Goal: Task Accomplishment & Management: Complete application form

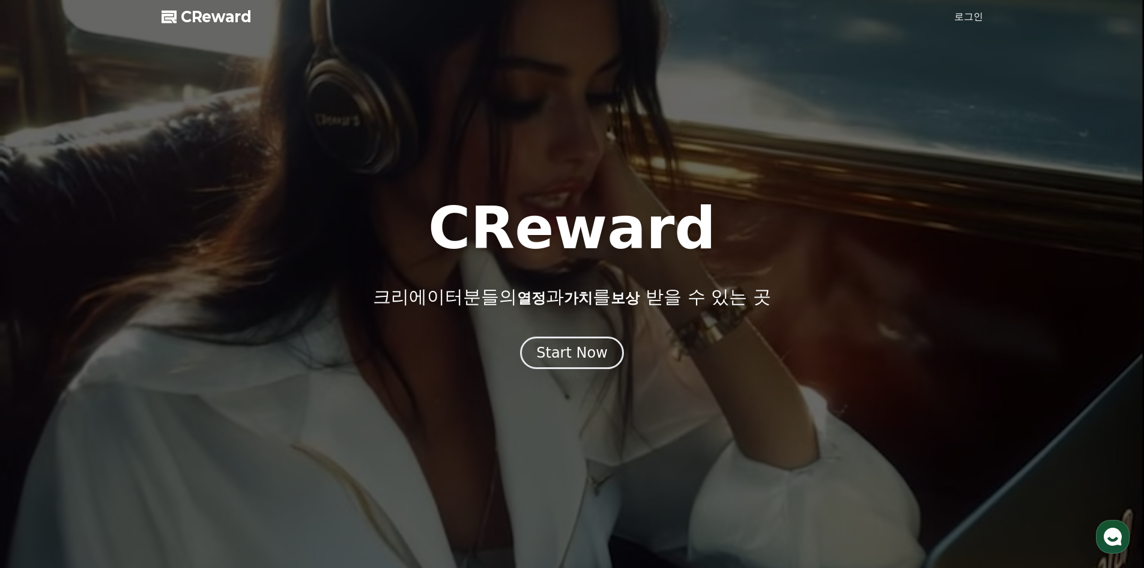
click at [553, 351] on div "Start Now" at bounding box center [571, 352] width 71 height 19
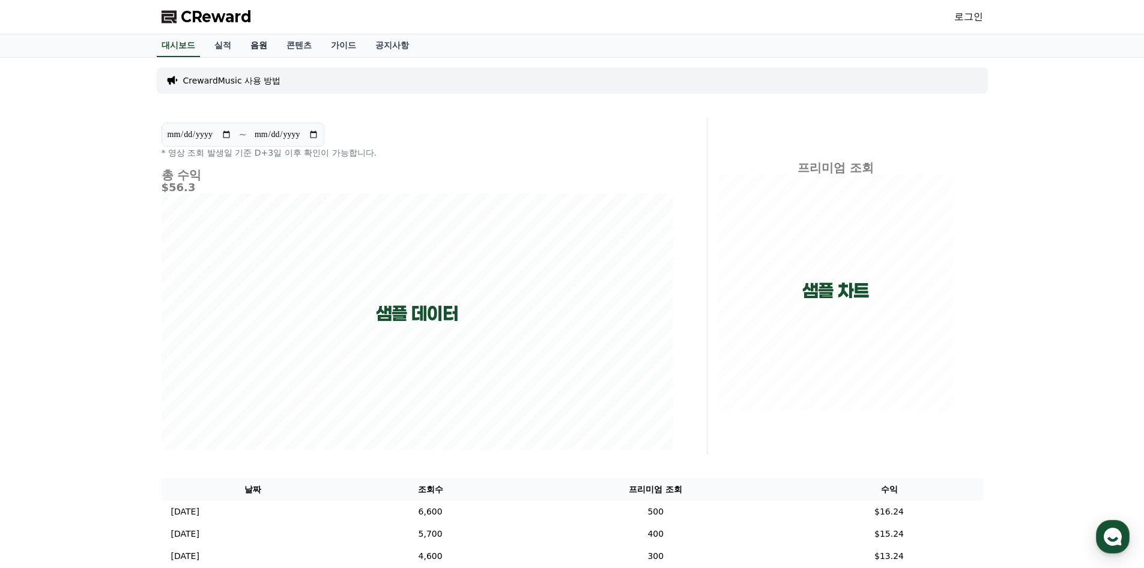
click at [243, 38] on link "음원" at bounding box center [259, 45] width 36 height 23
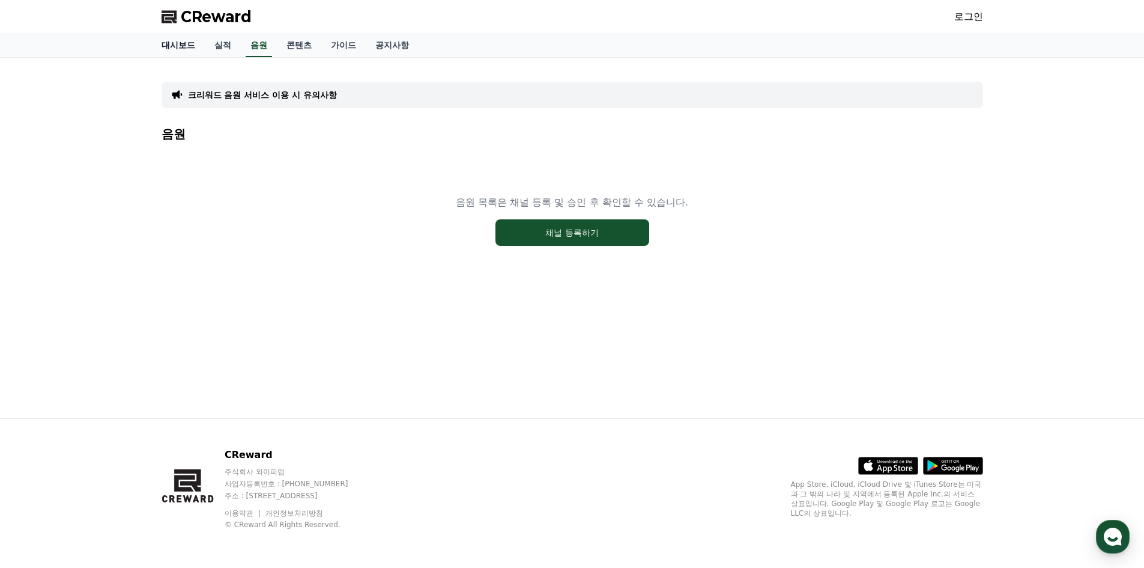
click at [199, 41] on link "대시보드" at bounding box center [178, 45] width 53 height 23
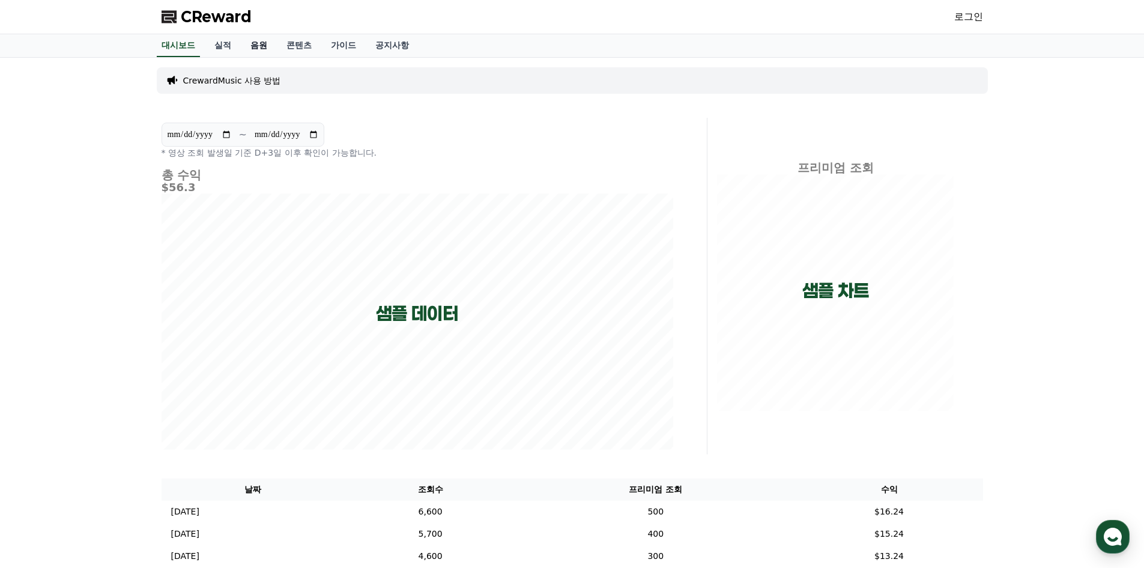
click at [260, 46] on link "음원" at bounding box center [259, 45] width 36 height 23
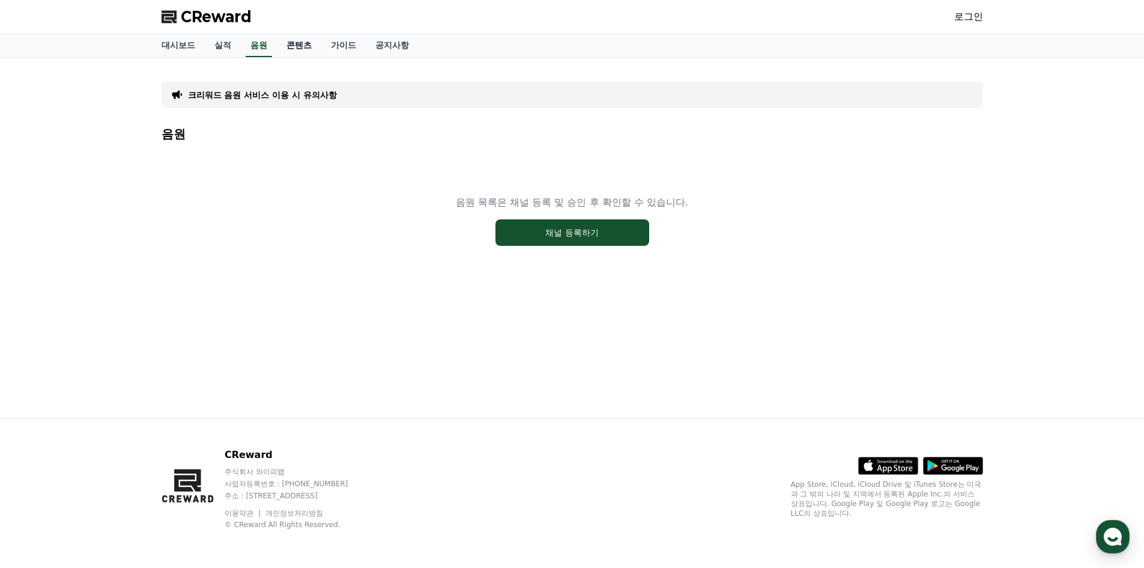
click at [294, 43] on link "콘텐츠" at bounding box center [299, 45] width 44 height 23
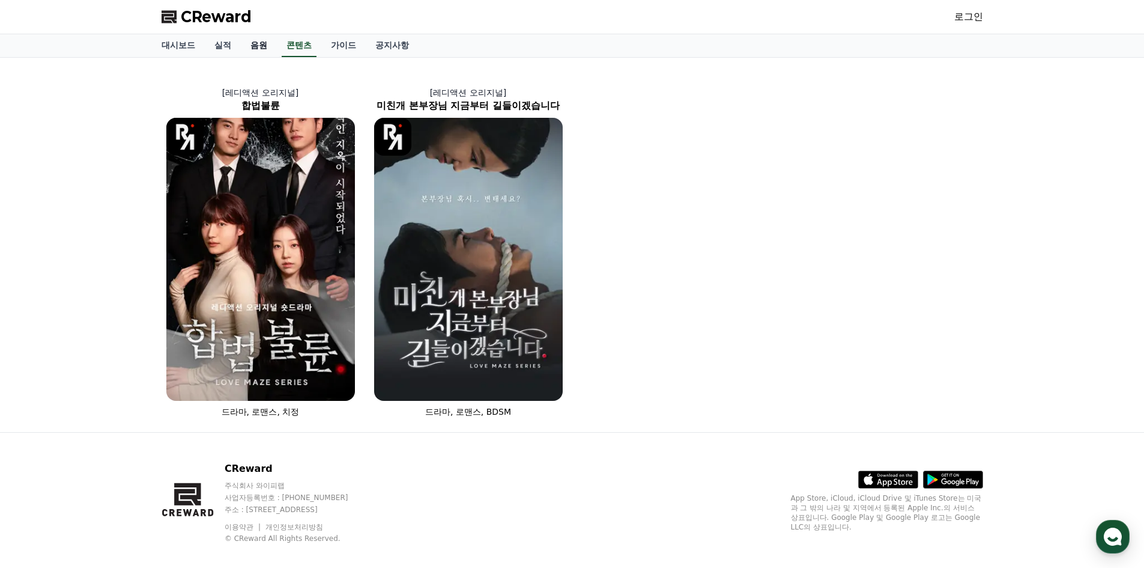
click at [264, 43] on link "음원" at bounding box center [259, 45] width 36 height 23
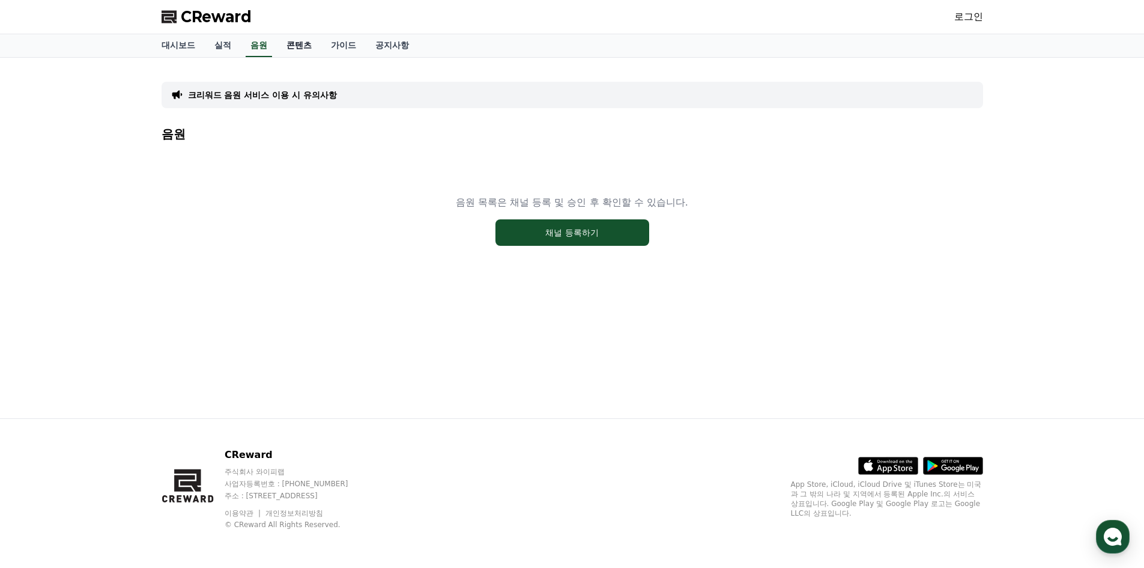
click at [303, 44] on link "콘텐츠" at bounding box center [299, 45] width 44 height 23
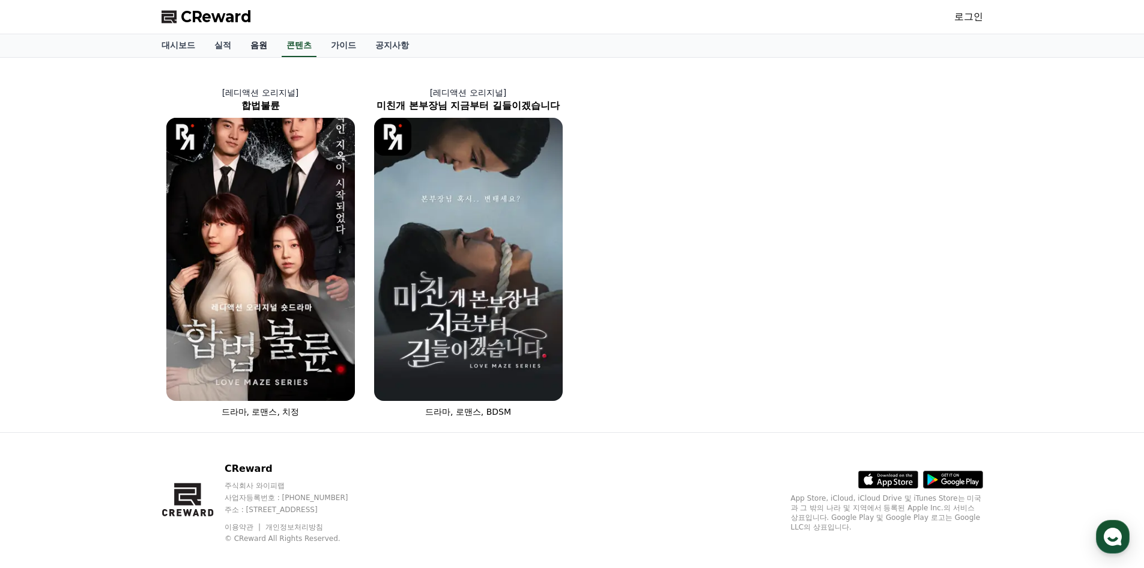
click at [260, 45] on link "음원" at bounding box center [259, 45] width 36 height 23
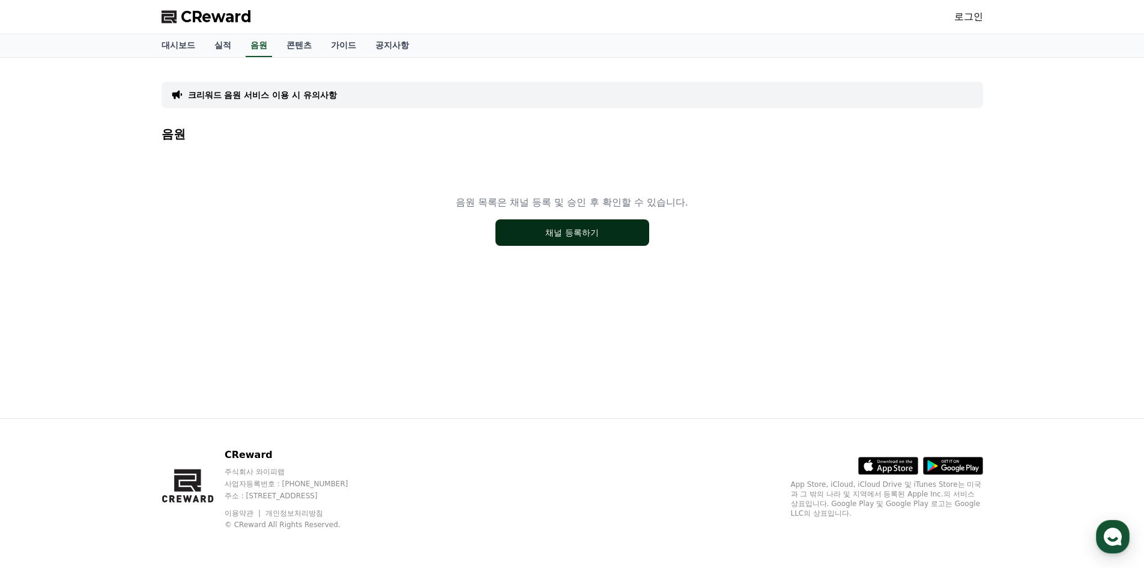
click at [537, 237] on button "채널 등록하기" at bounding box center [573, 232] width 154 height 26
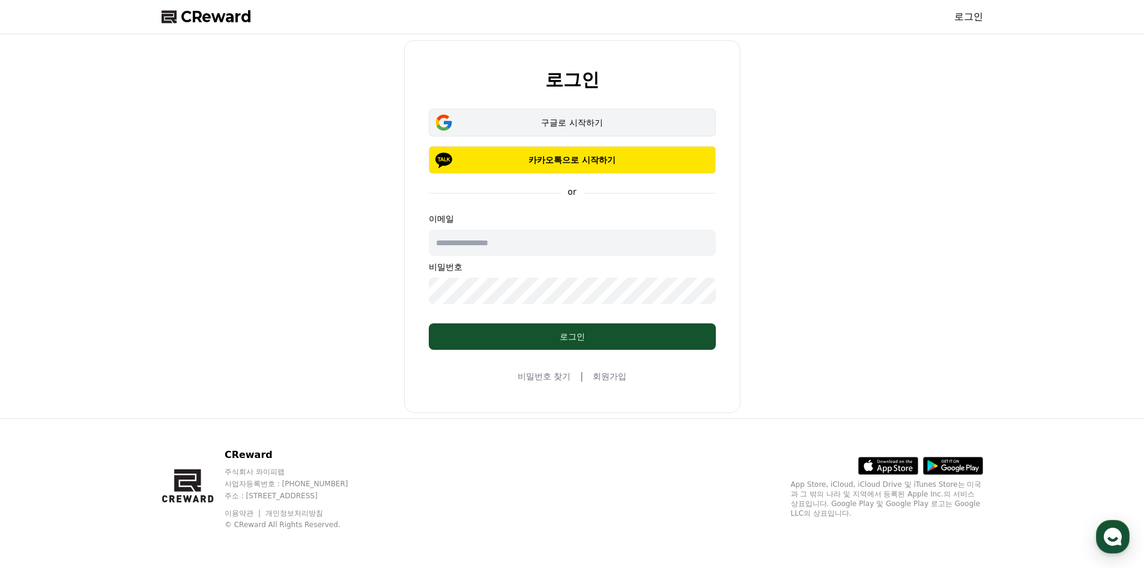
click at [520, 114] on button "구글로 시작하기" at bounding box center [572, 123] width 287 height 28
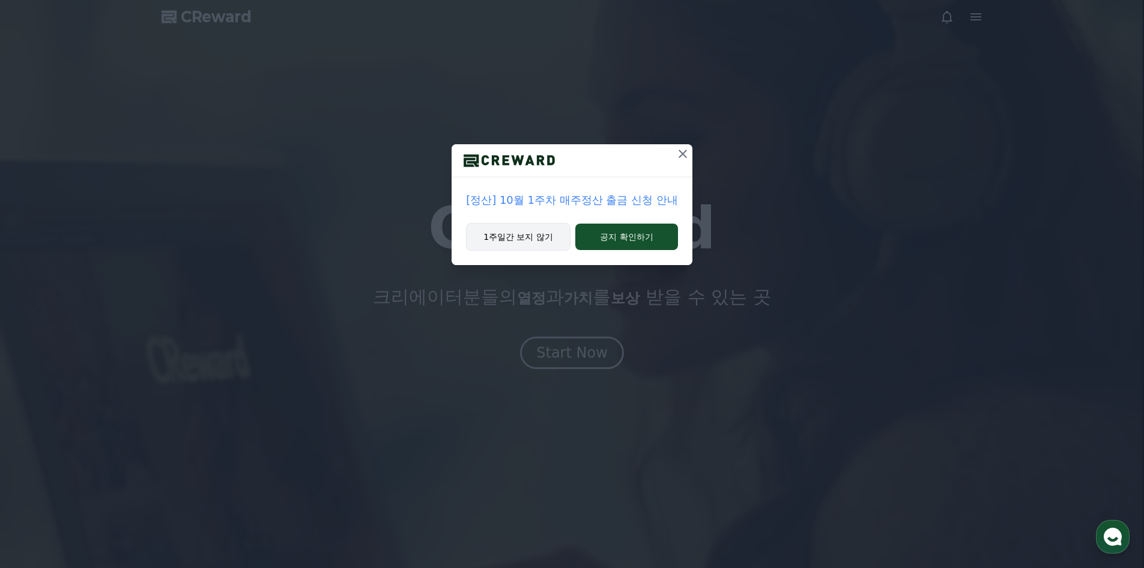
click at [535, 240] on button "1주일간 보지 않기" at bounding box center [518, 237] width 105 height 28
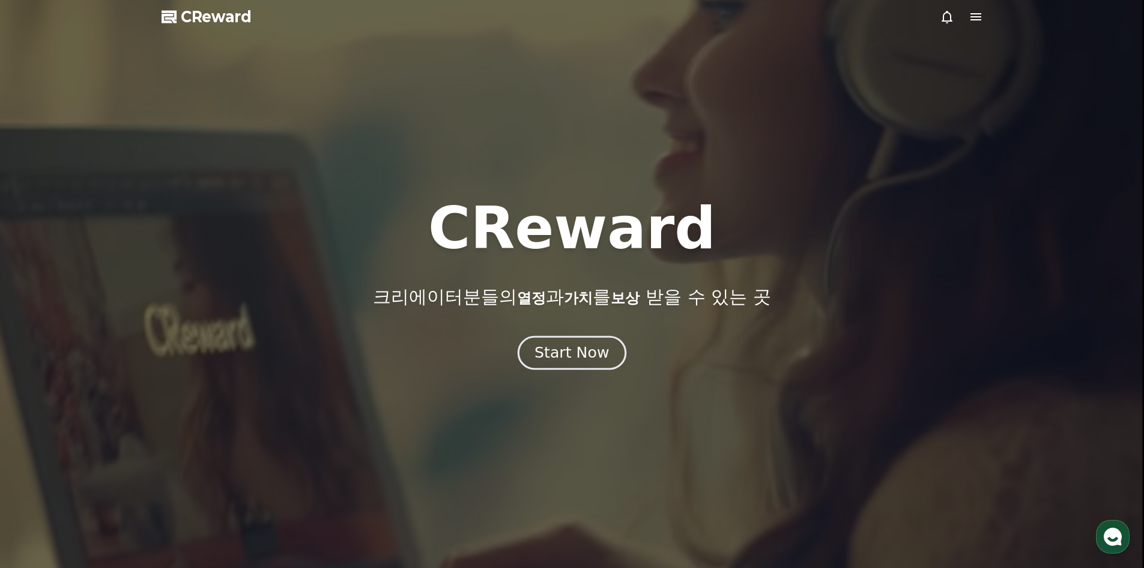
click at [584, 357] on div "Start Now" at bounding box center [572, 352] width 74 height 20
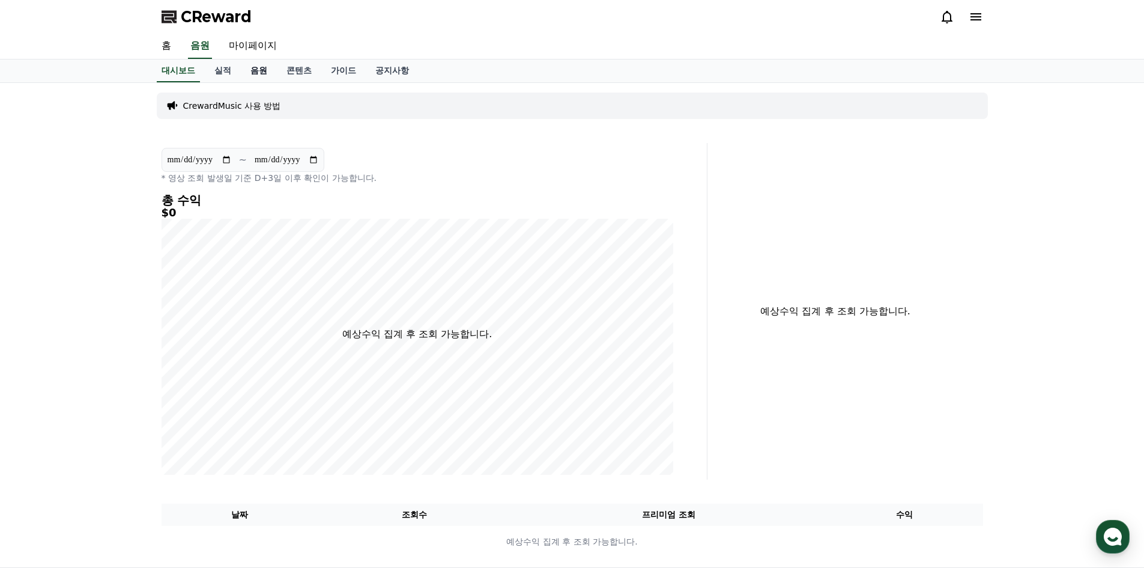
click at [261, 69] on link "음원" at bounding box center [259, 70] width 36 height 23
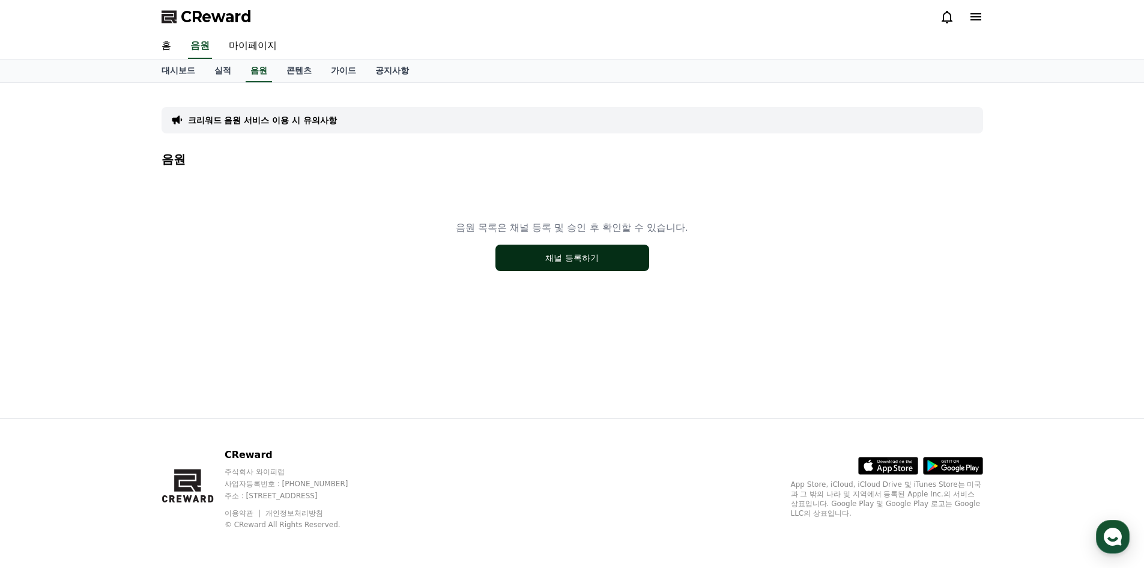
click at [532, 258] on button "채널 등록하기" at bounding box center [573, 257] width 154 height 26
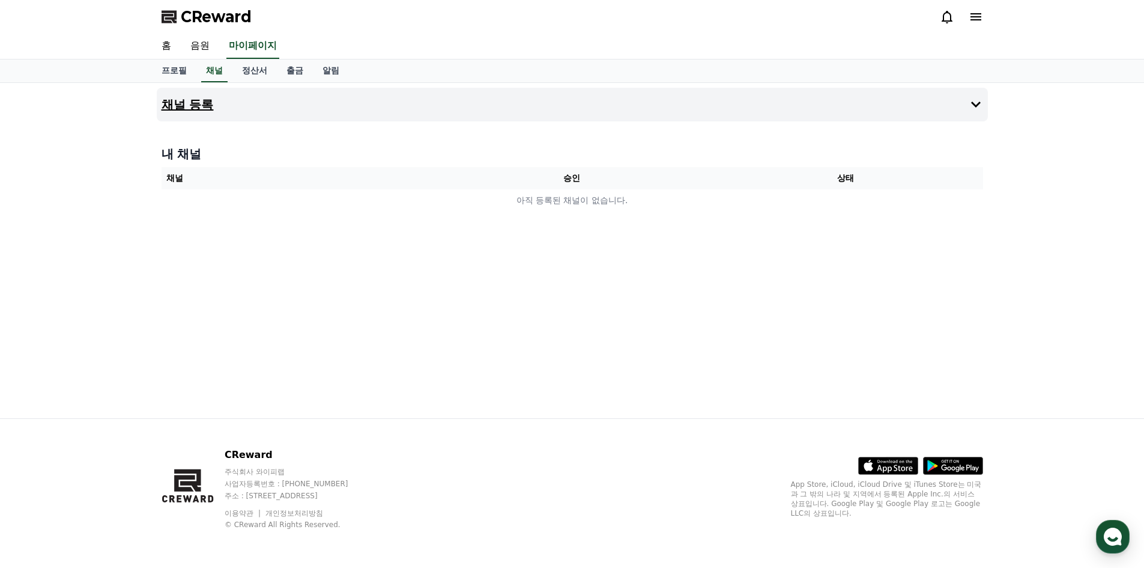
click at [544, 115] on button "채널 등록" at bounding box center [572, 105] width 831 height 34
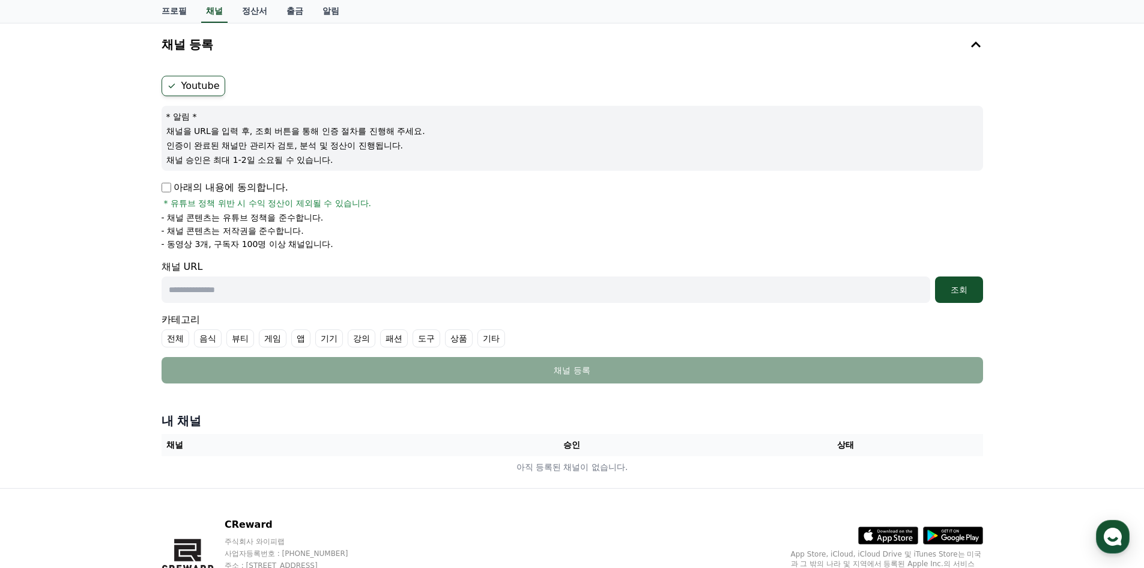
scroll to position [120, 0]
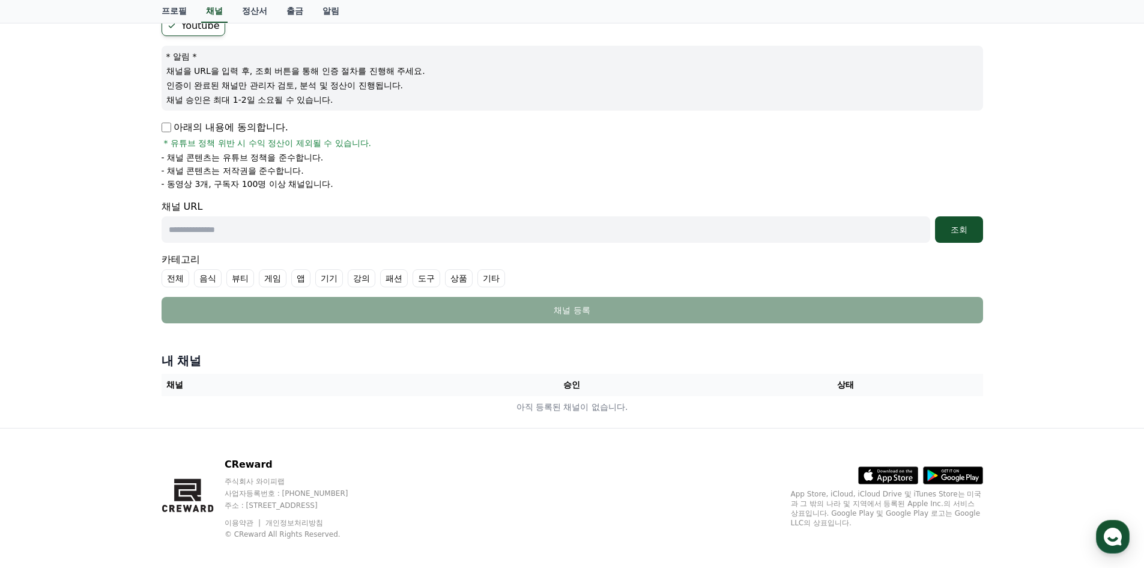
click at [496, 231] on input "text" at bounding box center [546, 229] width 769 height 26
paste input "**********"
type input "**********"
click at [932, 235] on div "**********" at bounding box center [573, 229] width 822 height 26
click at [944, 233] on div "조회" at bounding box center [959, 229] width 38 height 12
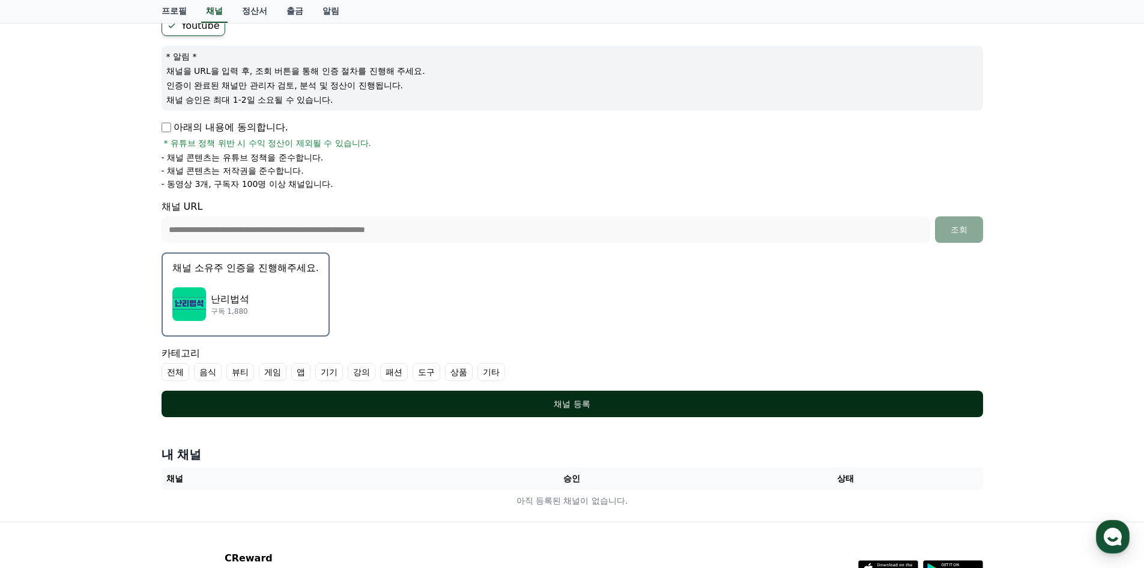
click at [538, 401] on div "채널 등록" at bounding box center [573, 404] width 774 height 12
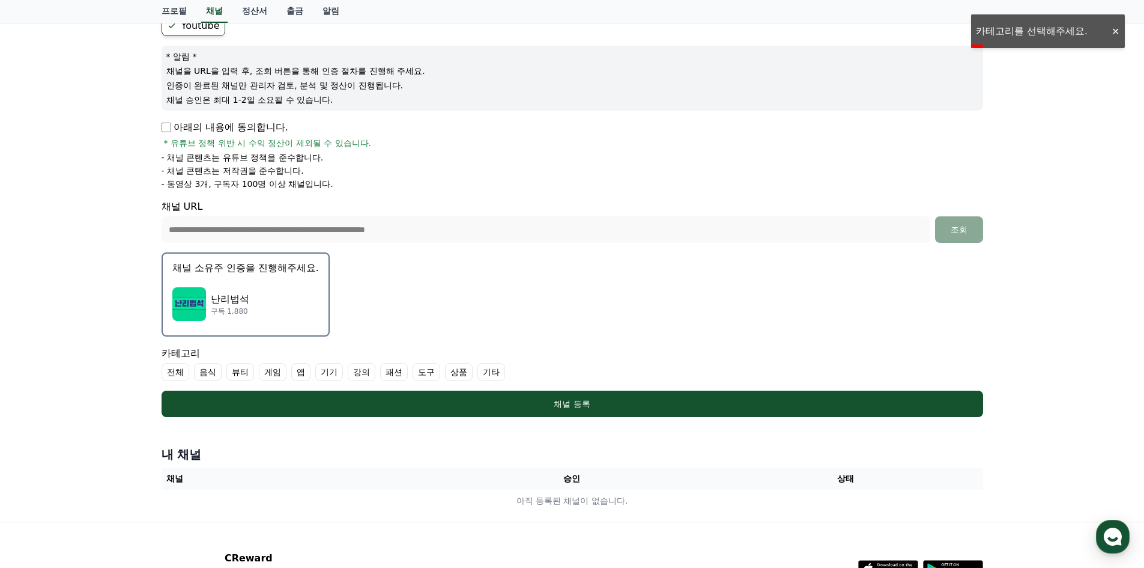
click at [482, 372] on label "기타" at bounding box center [492, 372] width 28 height 18
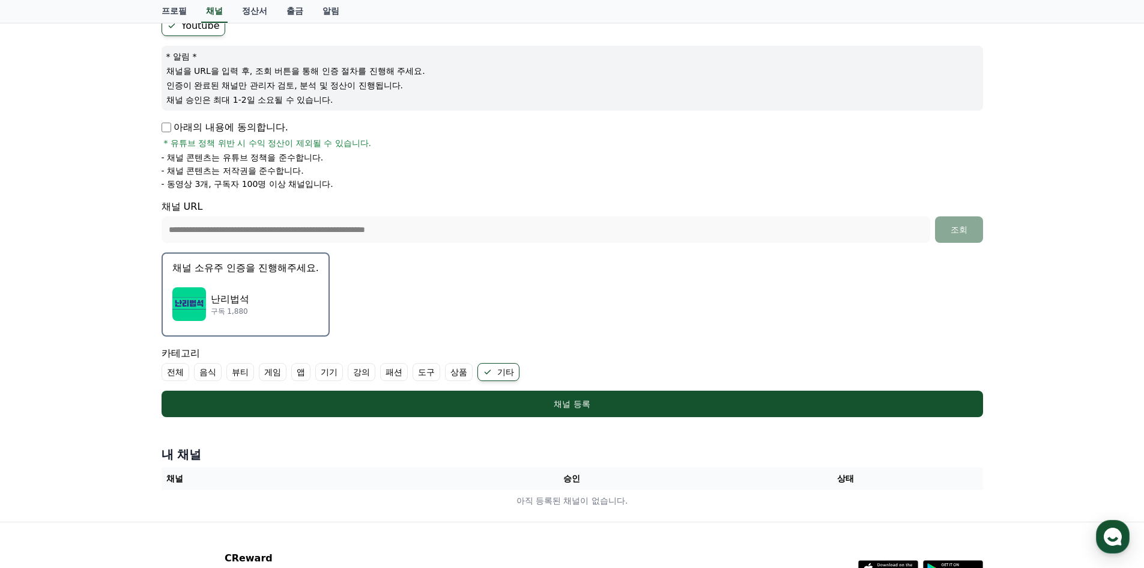
click at [177, 368] on label "전체" at bounding box center [176, 372] width 28 height 18
click at [175, 369] on icon at bounding box center [172, 372] width 10 height 10
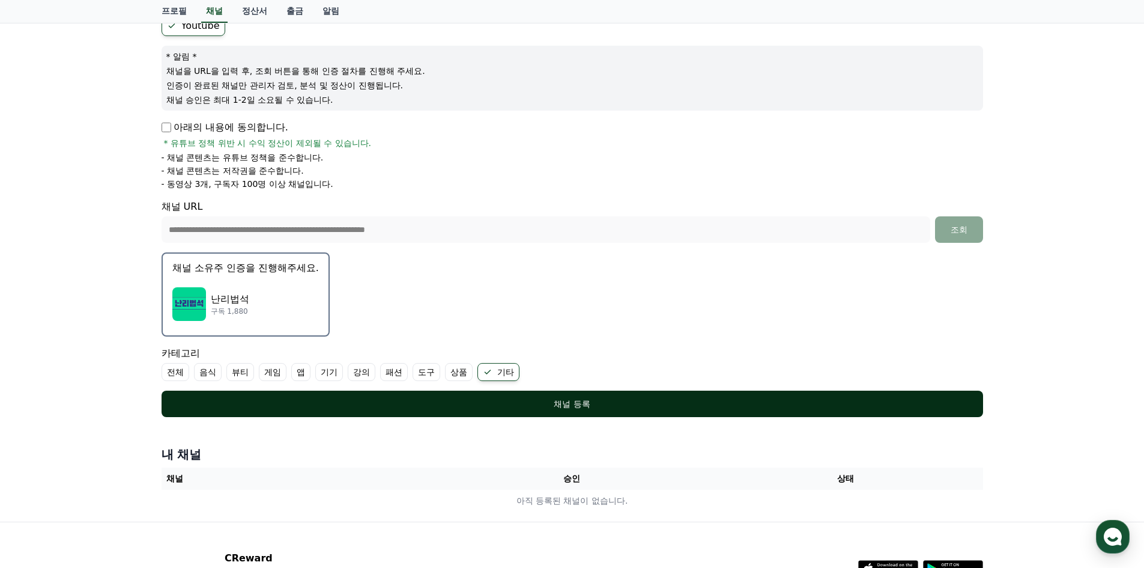
click at [472, 402] on div "채널 등록" at bounding box center [573, 404] width 774 height 12
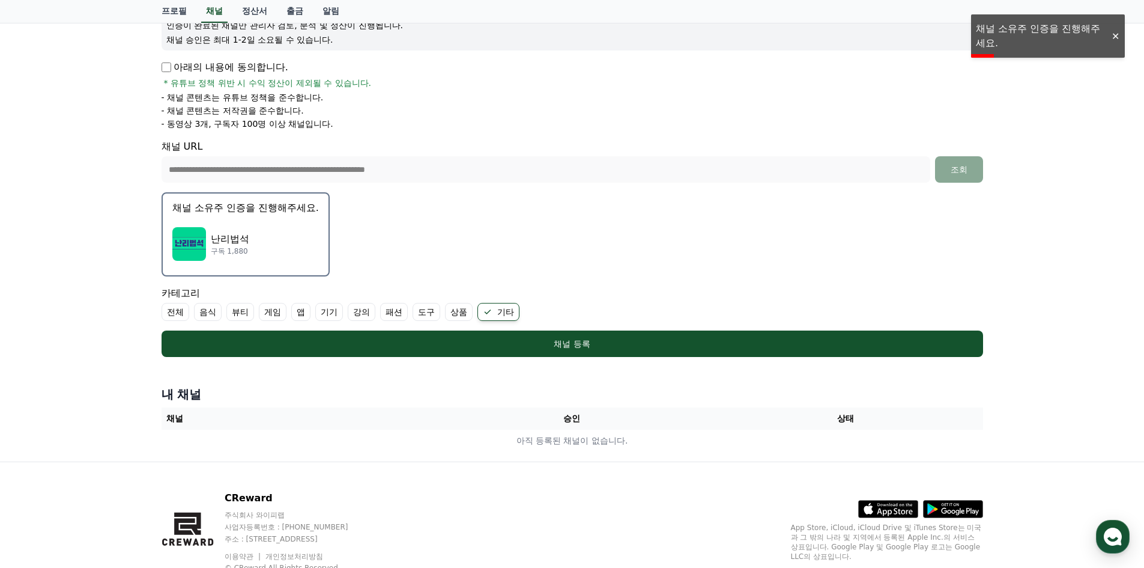
scroll to position [0, 0]
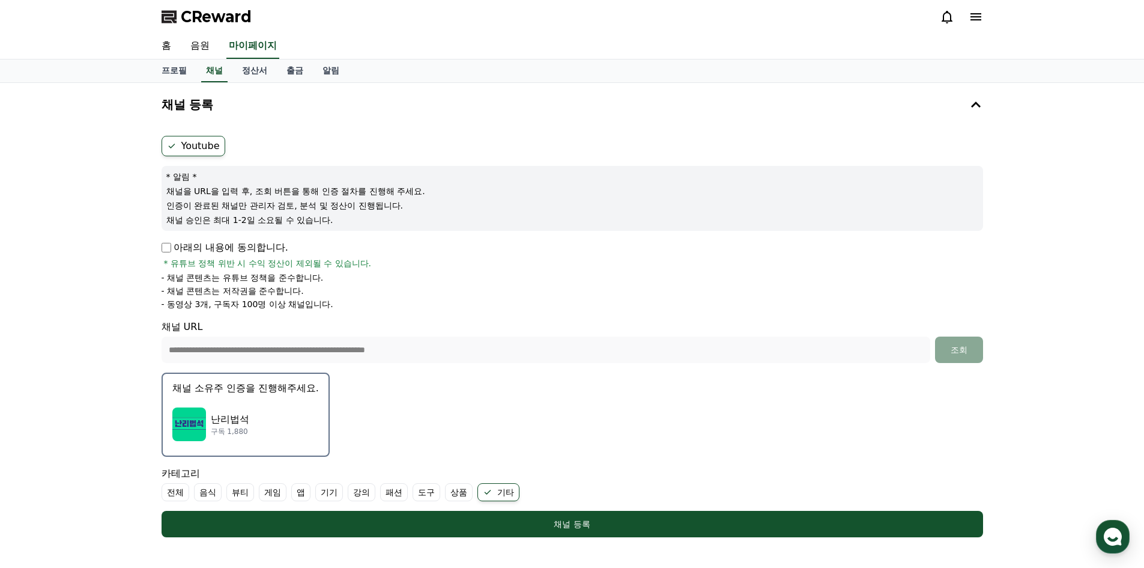
click at [178, 147] on label "Youtube" at bounding box center [194, 146] width 64 height 20
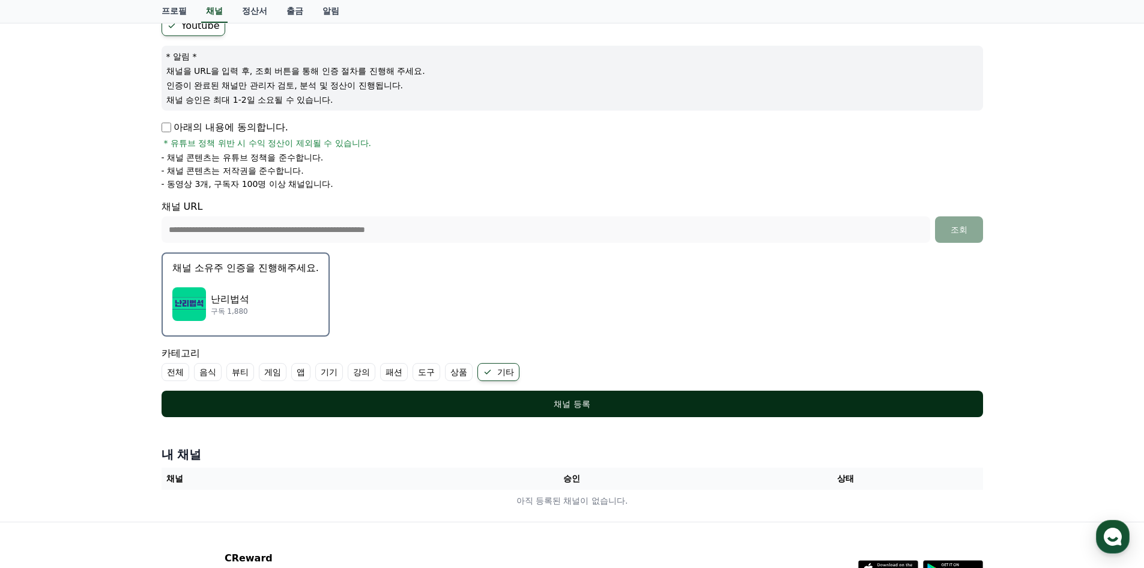
click at [518, 402] on div "채널 등록" at bounding box center [573, 404] width 774 height 12
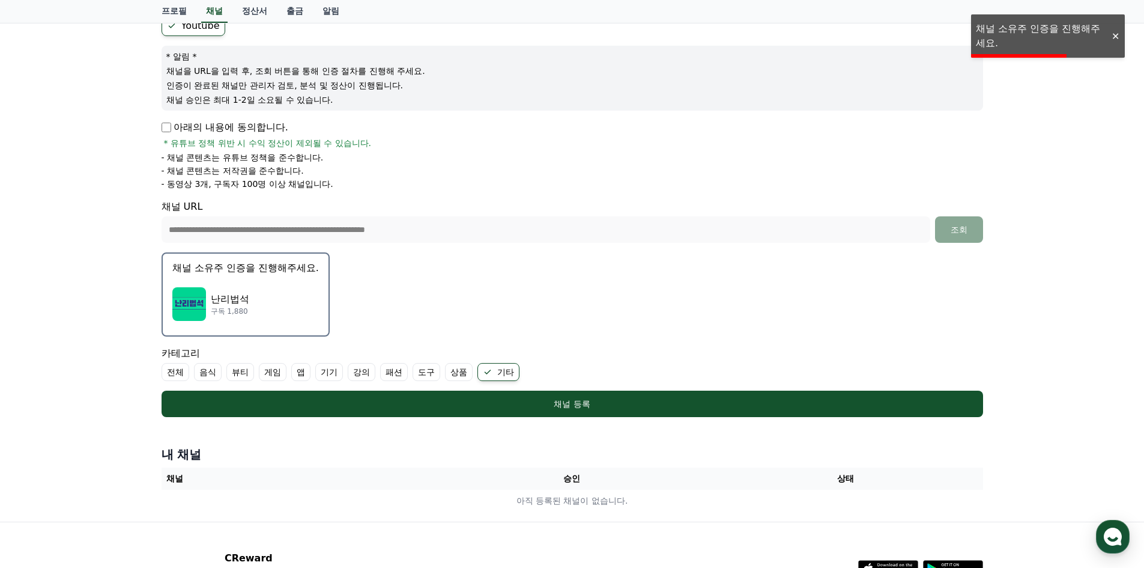
scroll to position [0, 0]
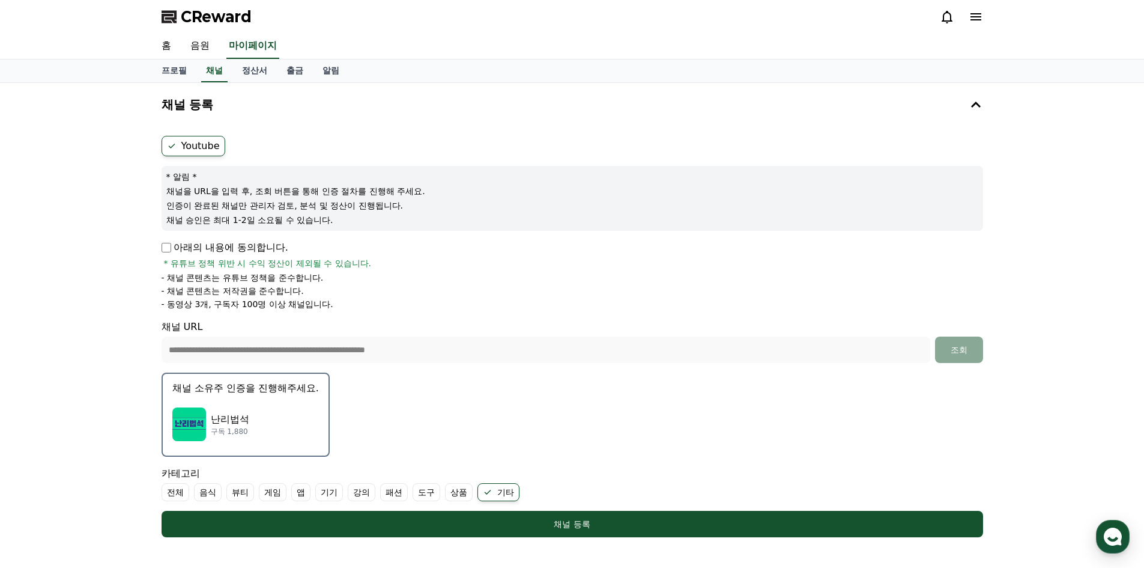
click at [234, 400] on div "난리법석 구독 1,880" at bounding box center [245, 424] width 147 height 48
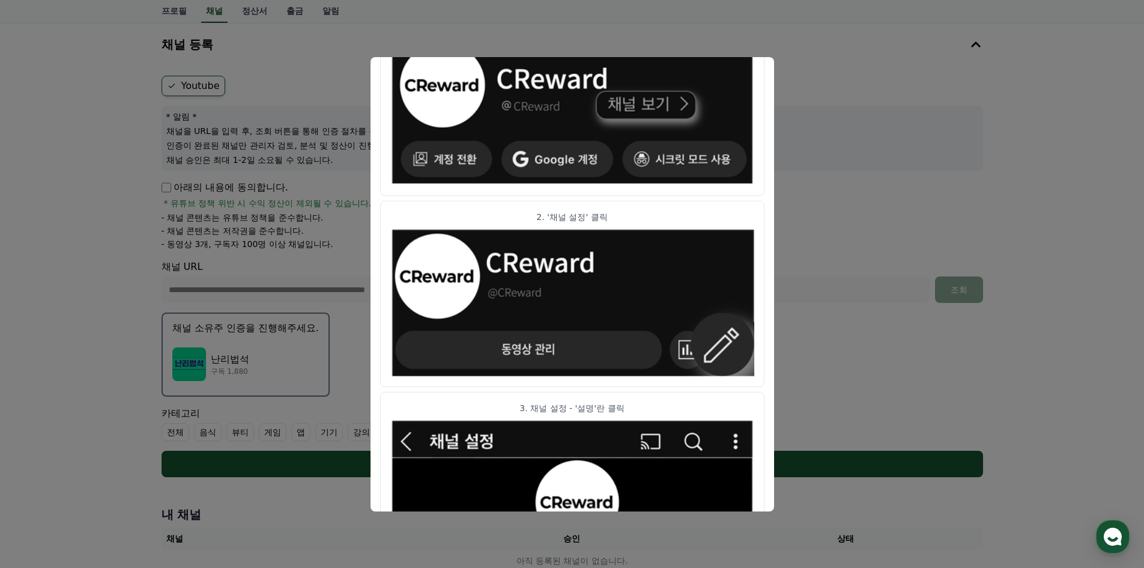
scroll to position [42, 0]
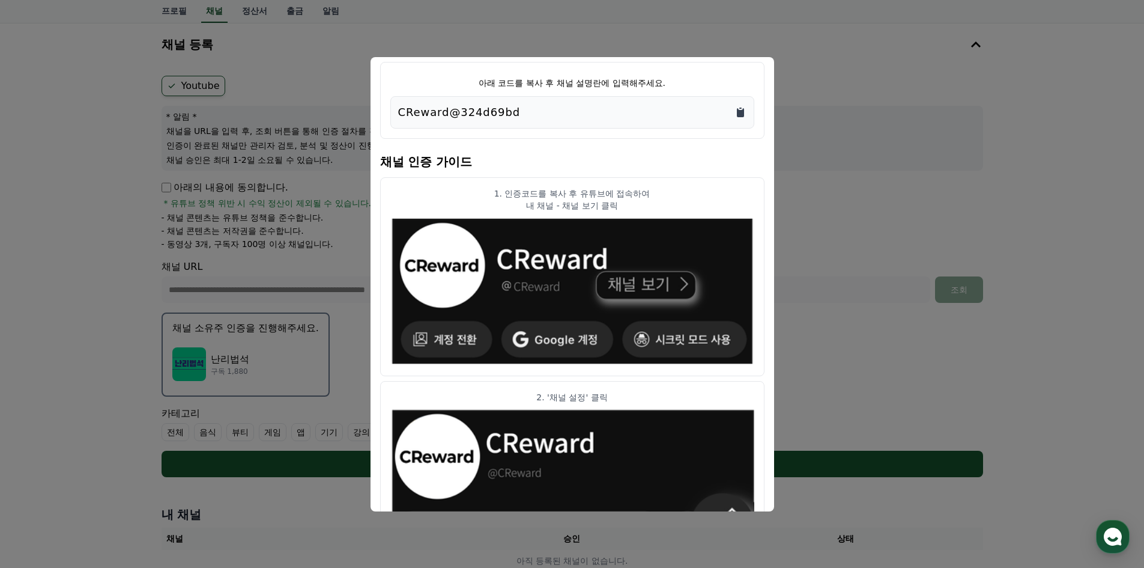
click at [741, 115] on icon "Copy to clipboard" at bounding box center [740, 112] width 7 height 9
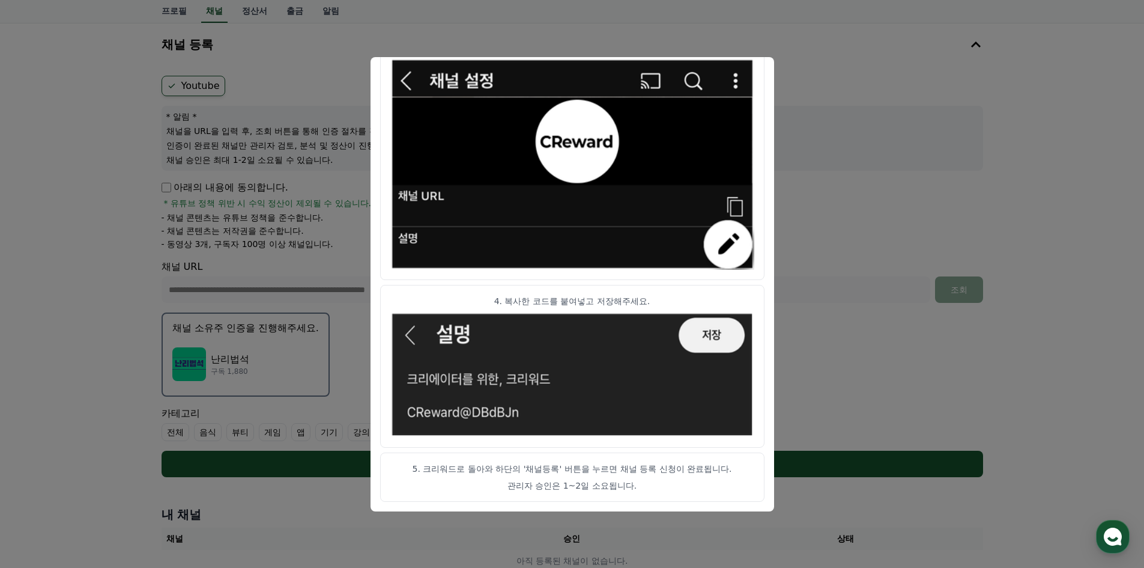
scroll to position [223, 0]
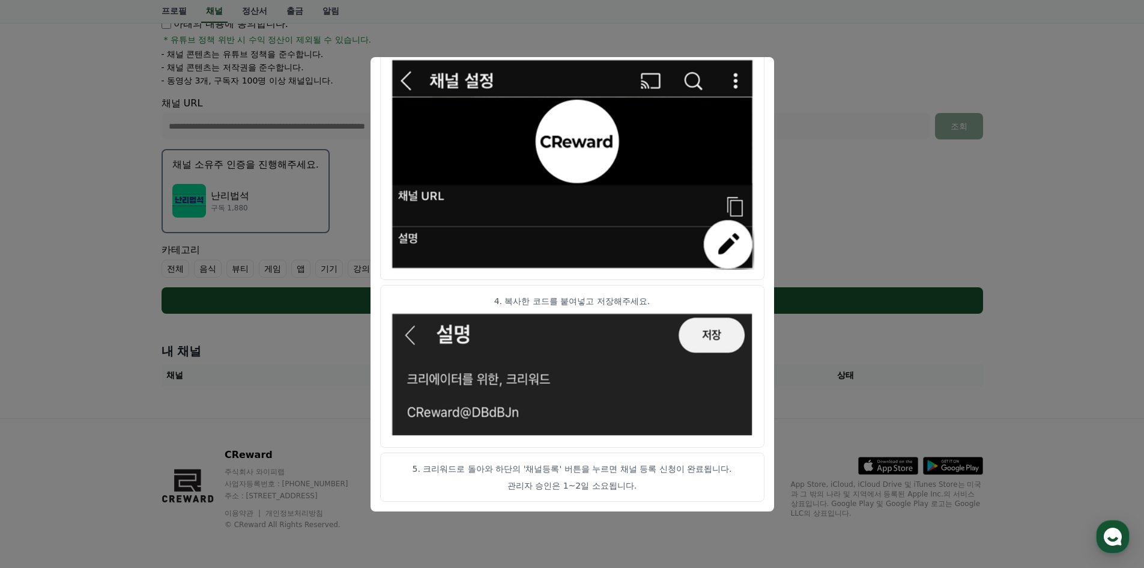
click at [832, 157] on button "close modal" at bounding box center [572, 284] width 1144 height 568
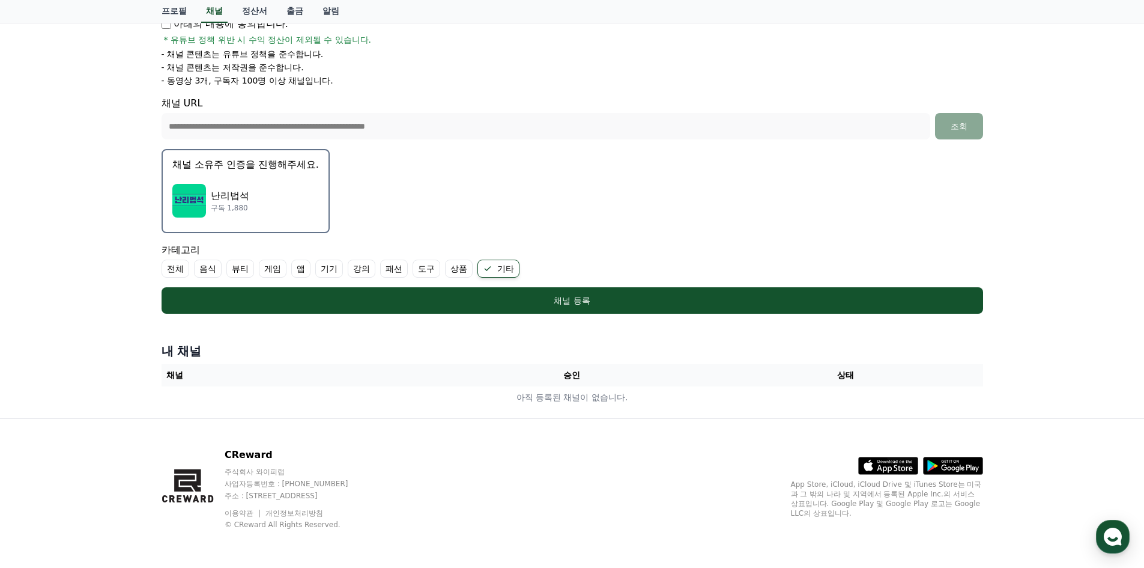
scroll to position [163, 0]
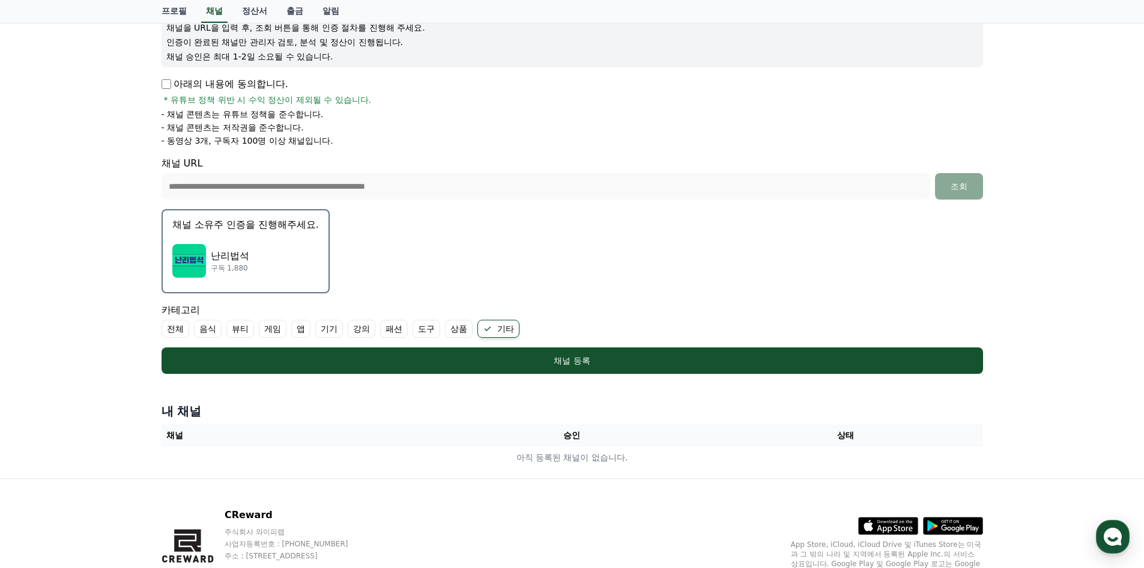
click at [288, 259] on div "난리법석 구독 1,880" at bounding box center [245, 261] width 147 height 48
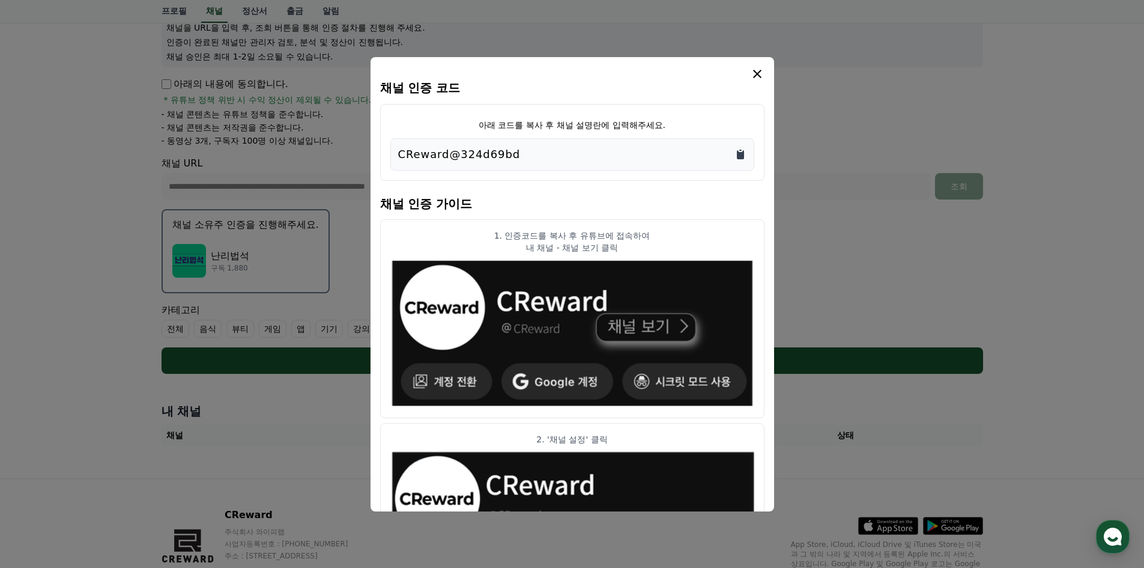
click at [735, 156] on icon "Copy to clipboard" at bounding box center [741, 154] width 12 height 12
click at [762, 76] on icon "modal" at bounding box center [757, 74] width 14 height 14
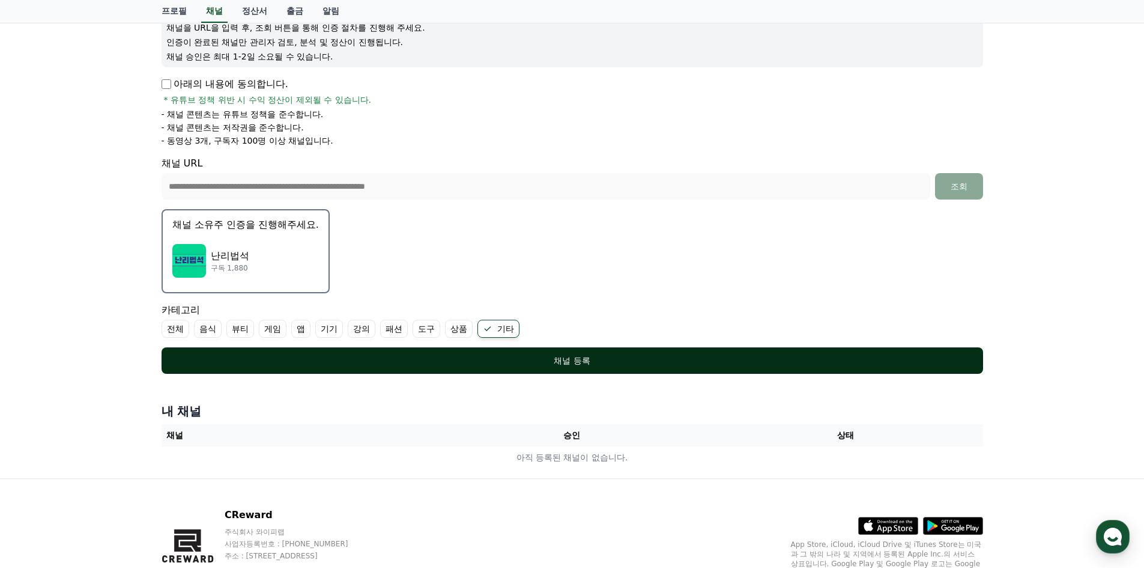
scroll to position [223, 0]
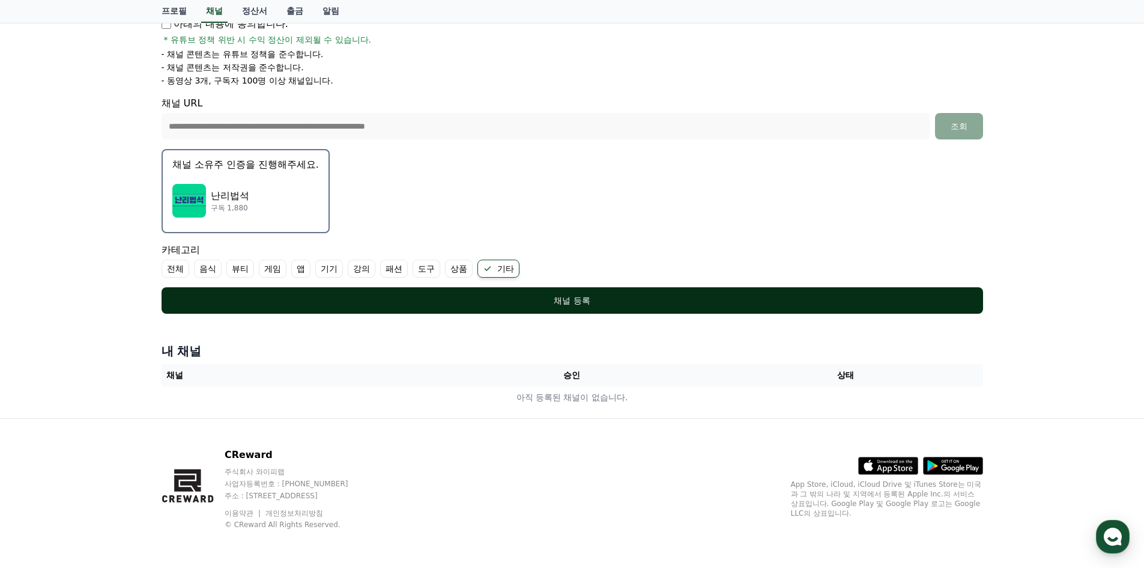
click at [690, 309] on button "채널 등록" at bounding box center [573, 300] width 822 height 26
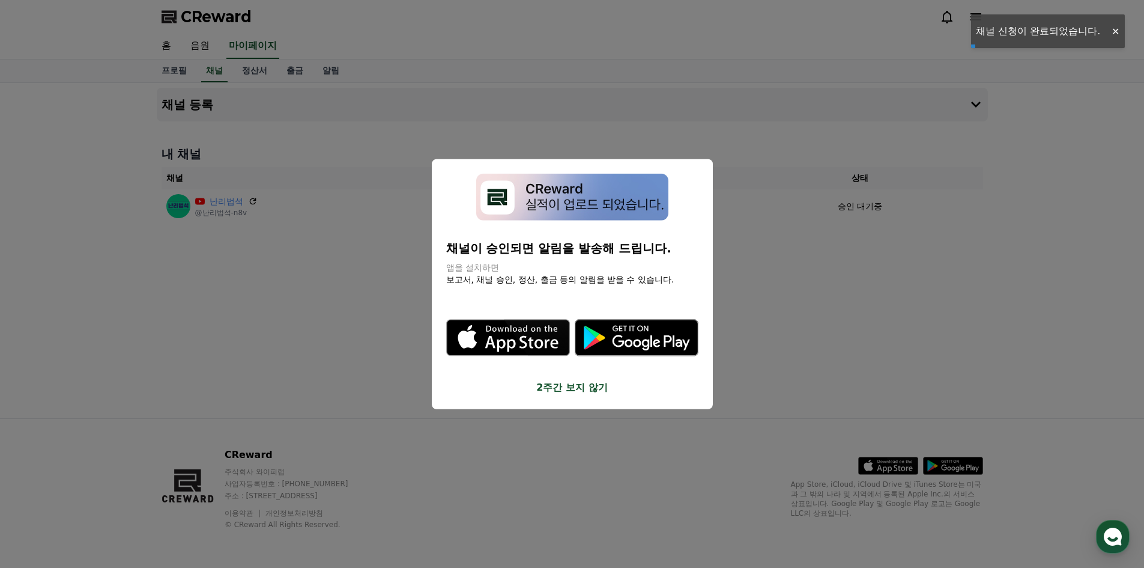
click at [563, 389] on button "2주간 보지 않기" at bounding box center [572, 387] width 252 height 14
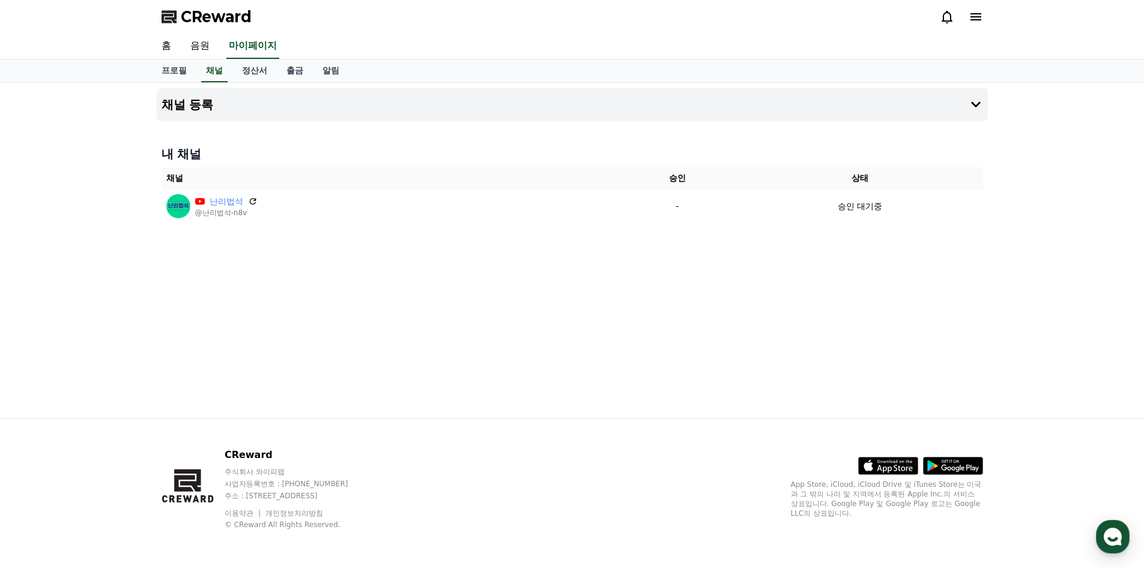
click at [237, 15] on span "CReward" at bounding box center [216, 16] width 71 height 19
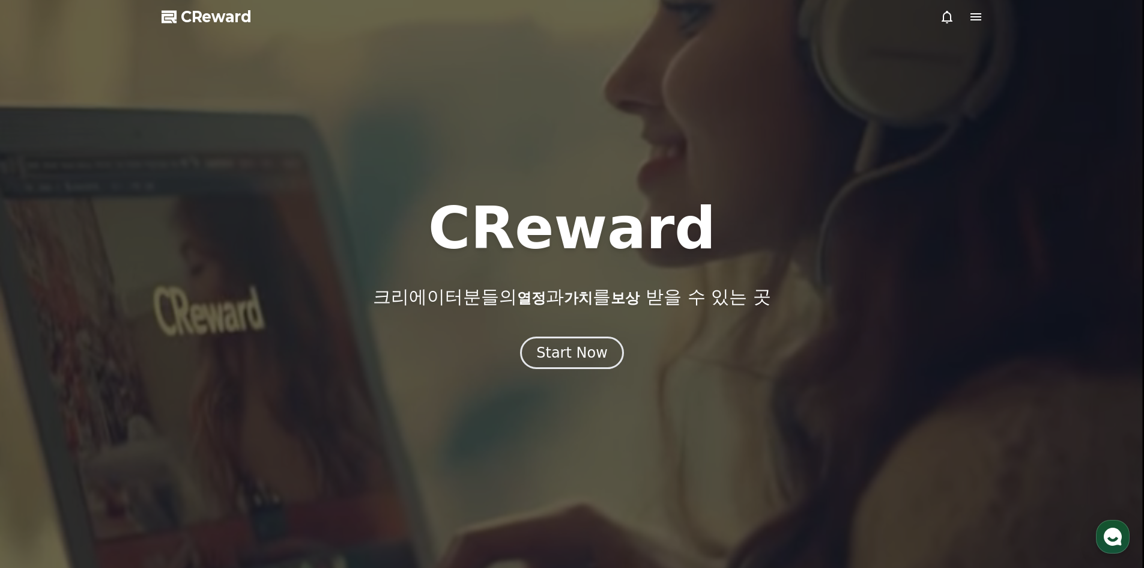
drag, startPoint x: 264, startPoint y: 20, endPoint x: 168, endPoint y: 17, distance: 95.6
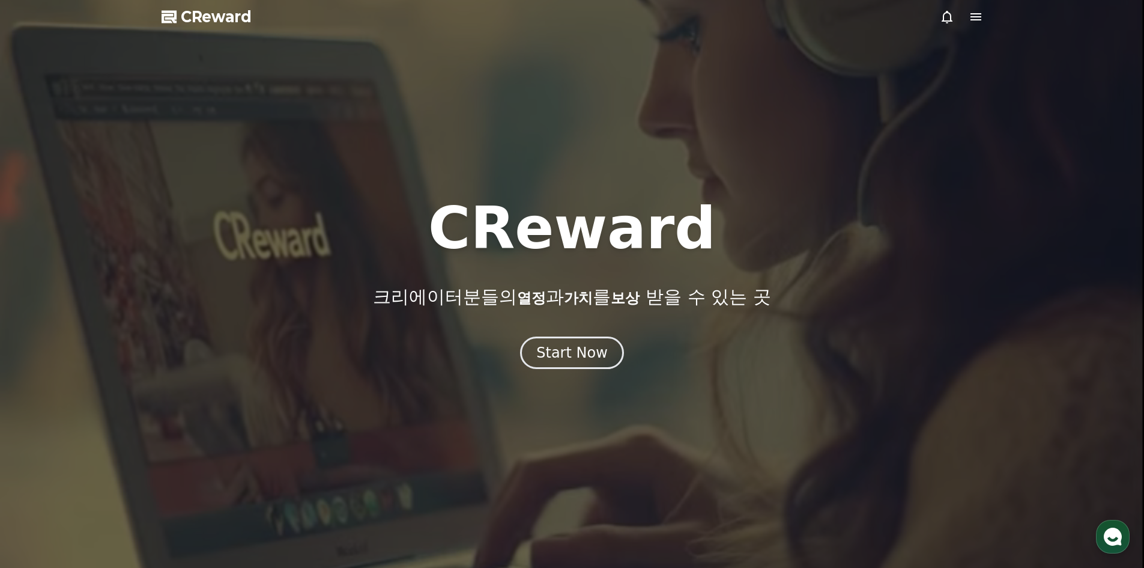
copy div "CReward"
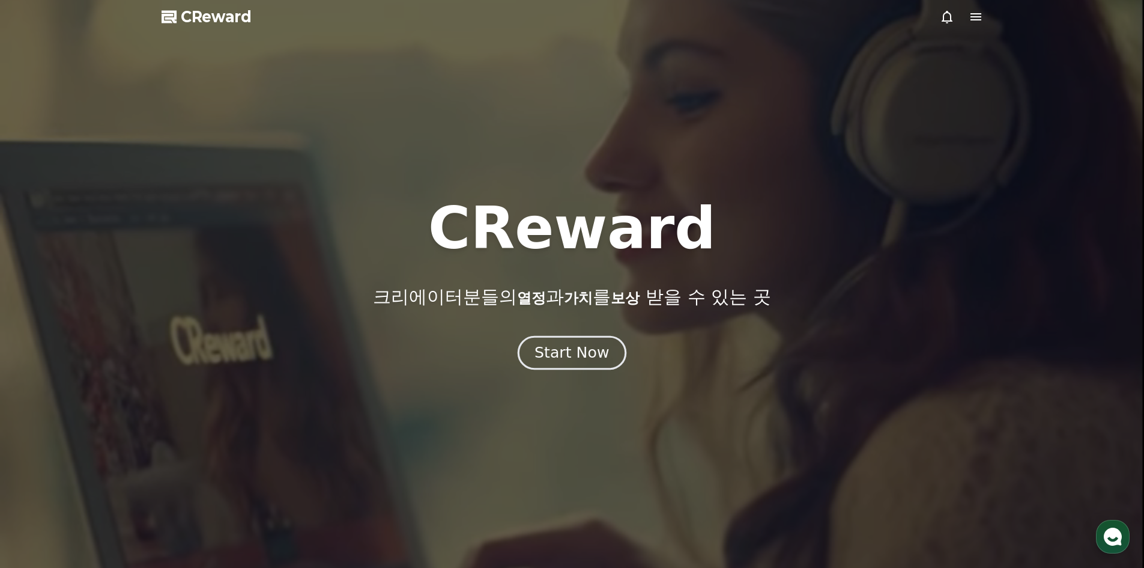
click at [565, 343] on div "Start Now" at bounding box center [572, 352] width 74 height 20
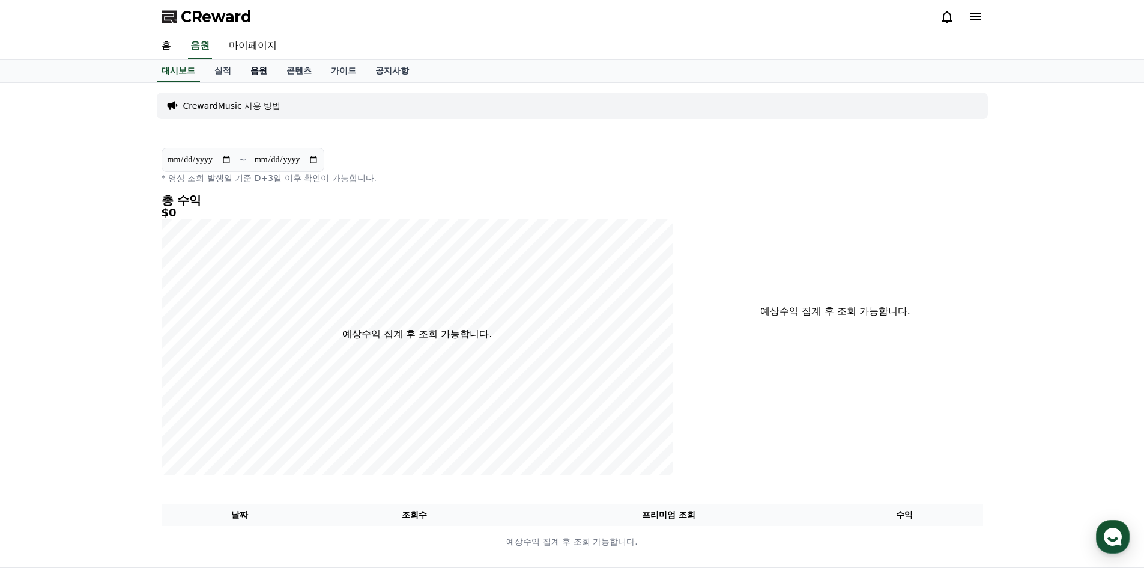
click at [265, 70] on link "음원" at bounding box center [259, 70] width 36 height 23
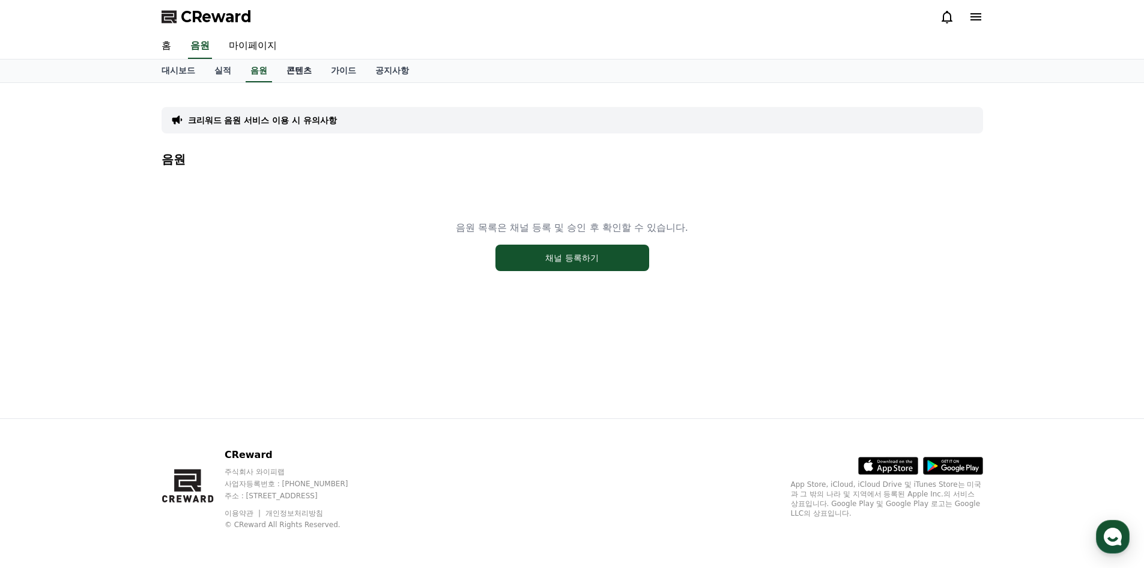
click at [294, 70] on link "콘텐츠" at bounding box center [299, 70] width 44 height 23
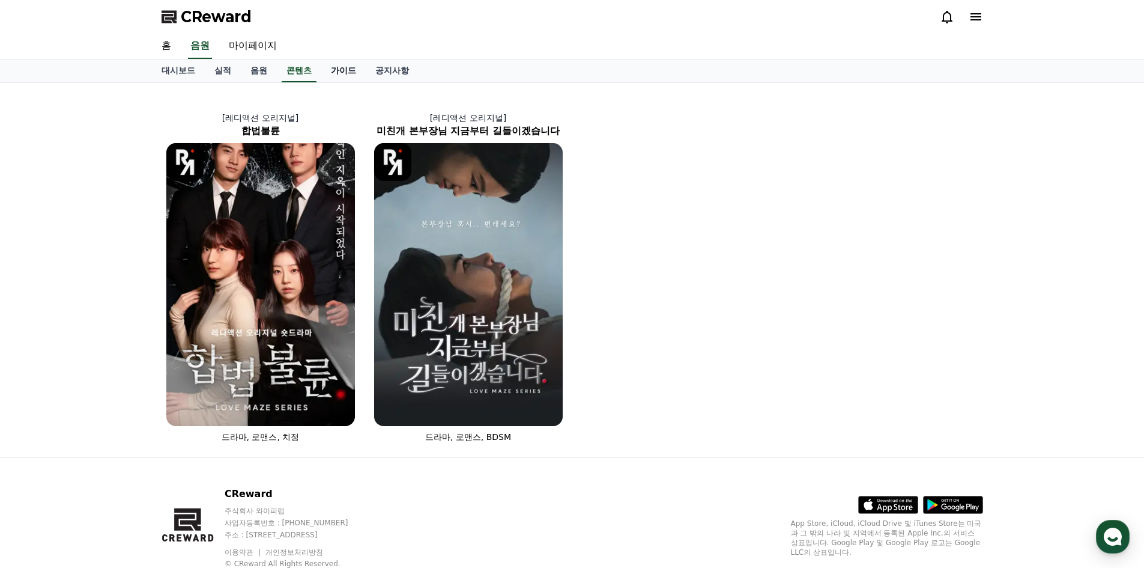
click at [339, 68] on link "가이드" at bounding box center [343, 70] width 44 height 23
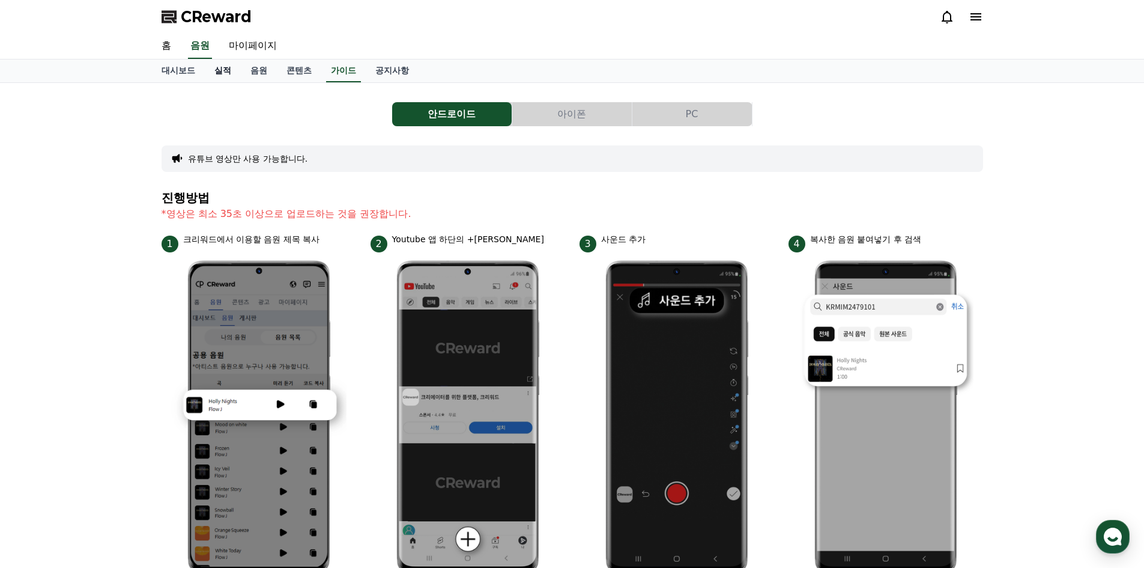
click at [217, 70] on link "실적" at bounding box center [223, 70] width 36 height 23
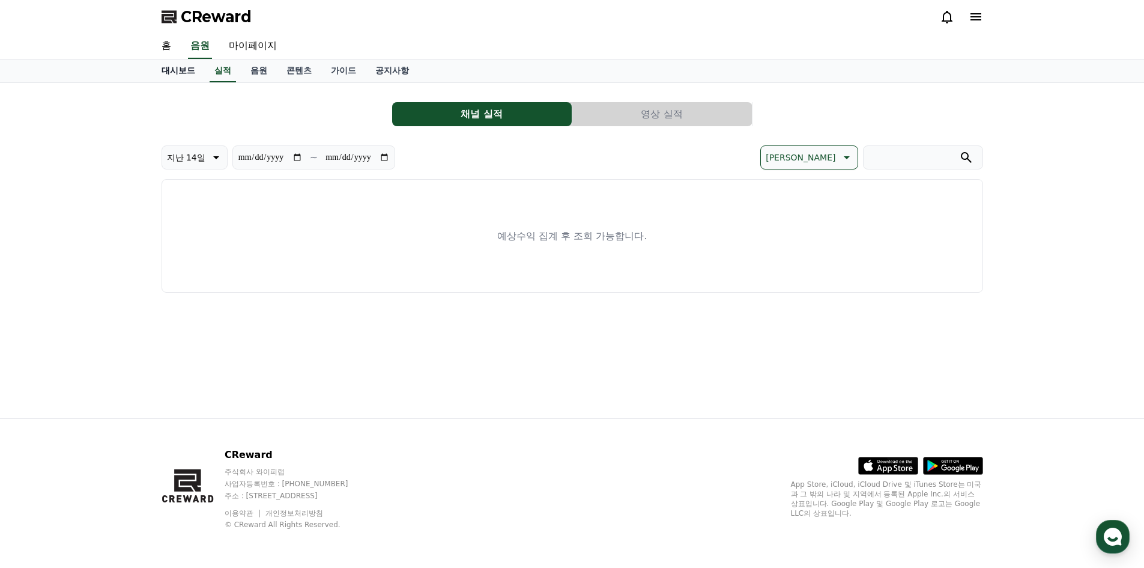
click at [179, 70] on link "대시보드" at bounding box center [178, 70] width 53 height 23
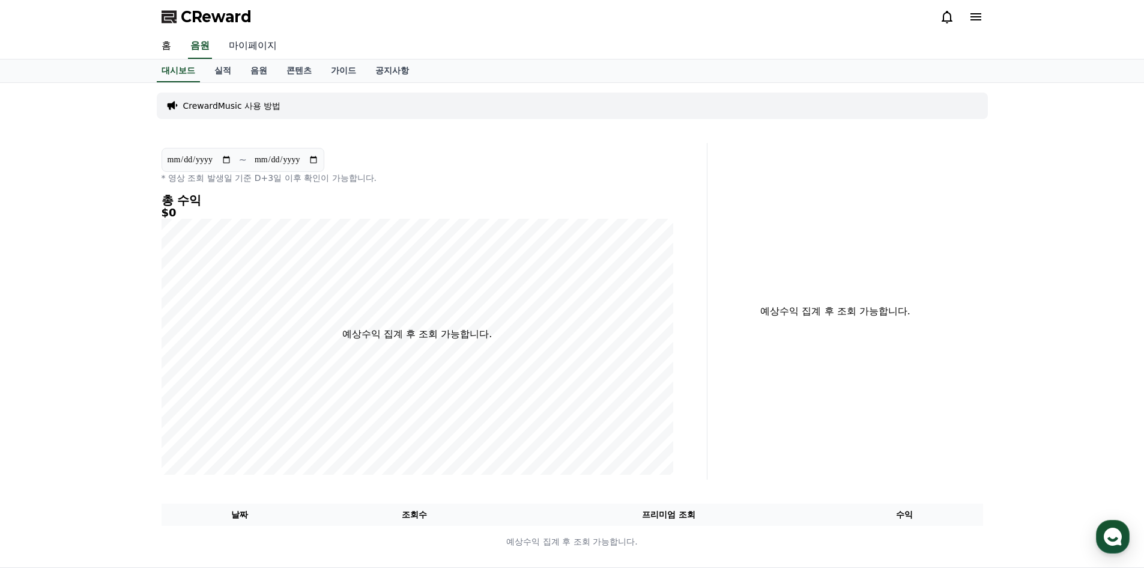
click at [253, 46] on link "마이페이지" at bounding box center [252, 46] width 67 height 25
select select "**********"
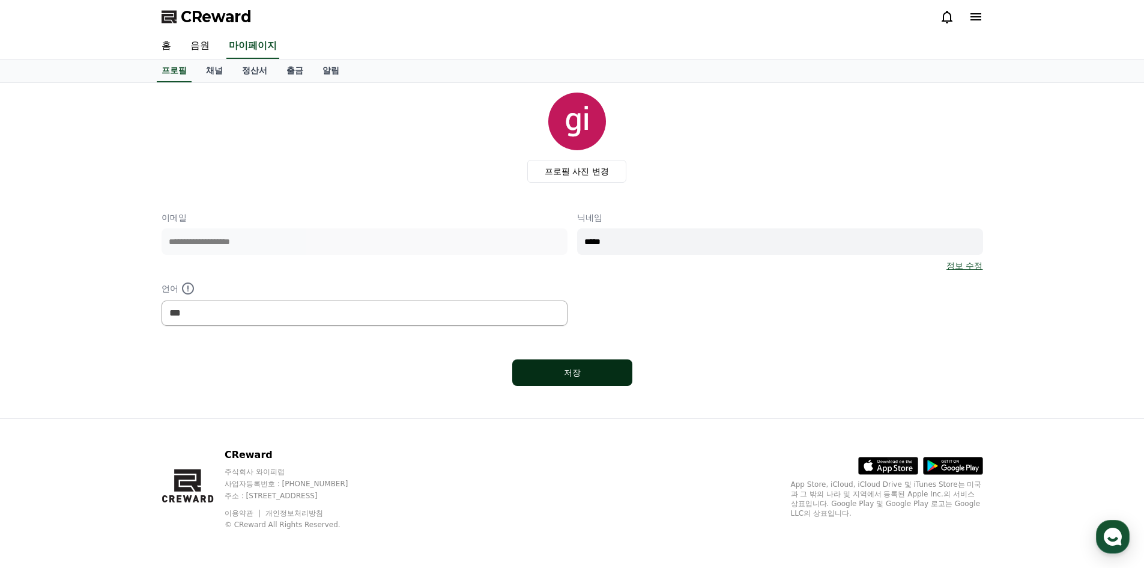
click at [573, 377] on div "저장" at bounding box center [572, 372] width 72 height 12
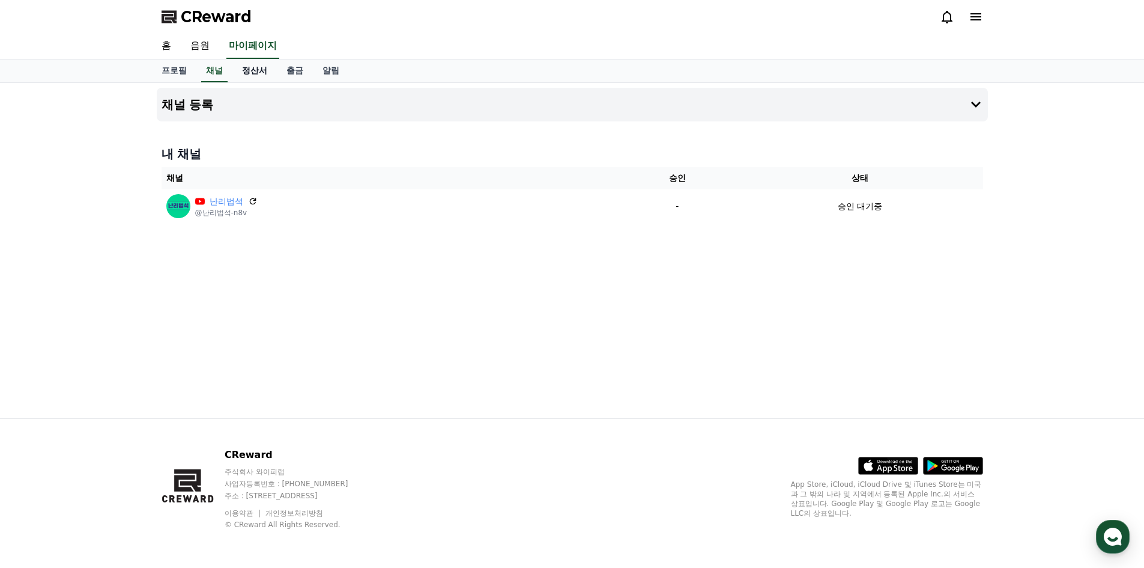
click at [240, 65] on link "정산서" at bounding box center [254, 70] width 44 height 23
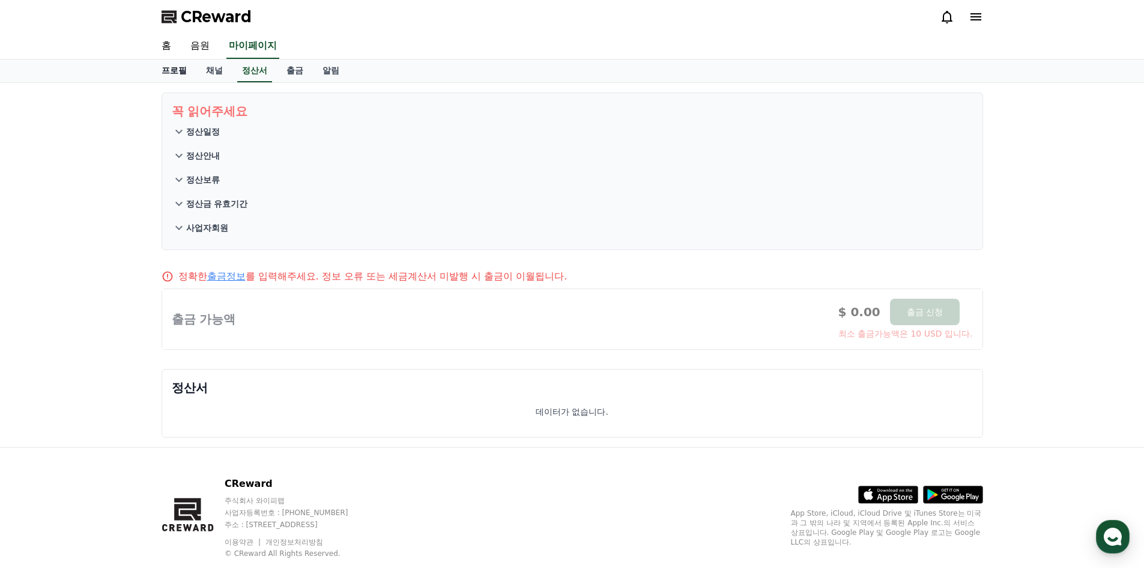
click at [190, 66] on link "프로필" at bounding box center [174, 70] width 44 height 23
select select "**********"
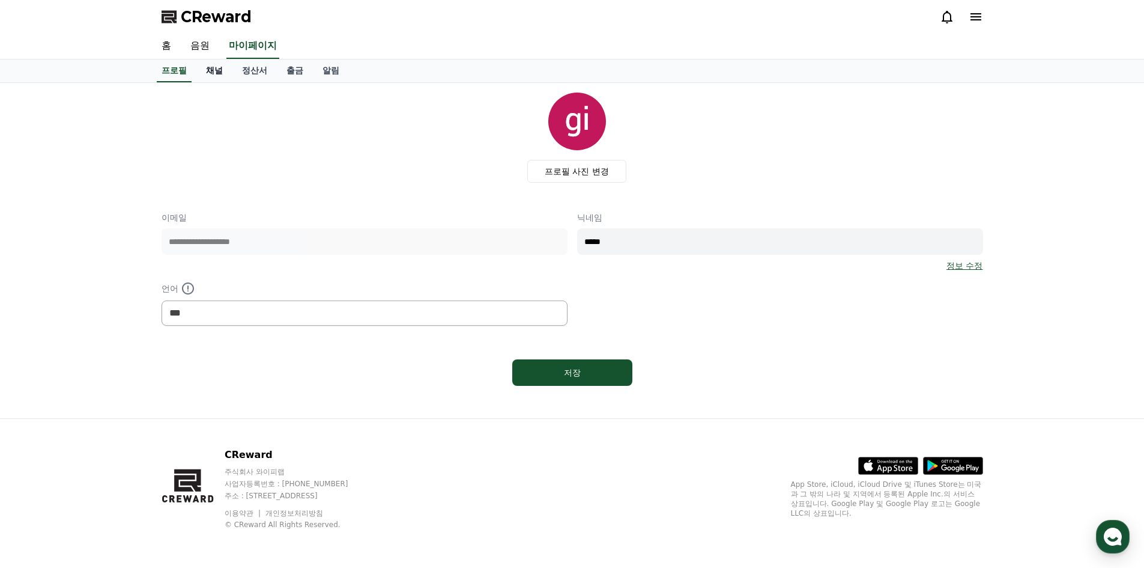
click at [213, 68] on link "채널" at bounding box center [214, 70] width 36 height 23
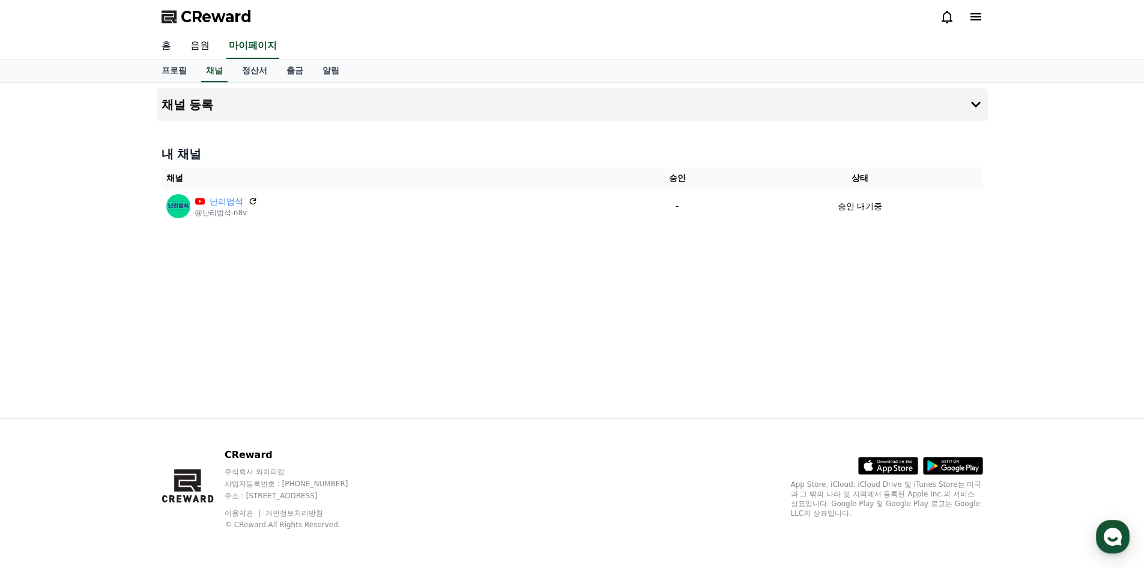
click at [171, 49] on link "홈" at bounding box center [166, 46] width 29 height 25
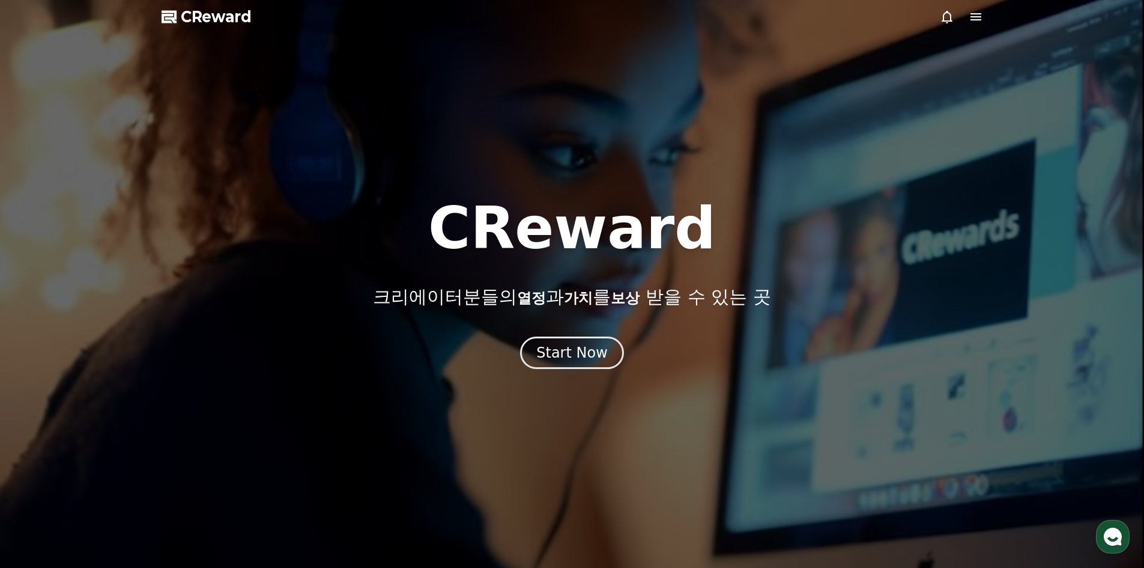
click at [608, 372] on div at bounding box center [572, 284] width 1144 height 568
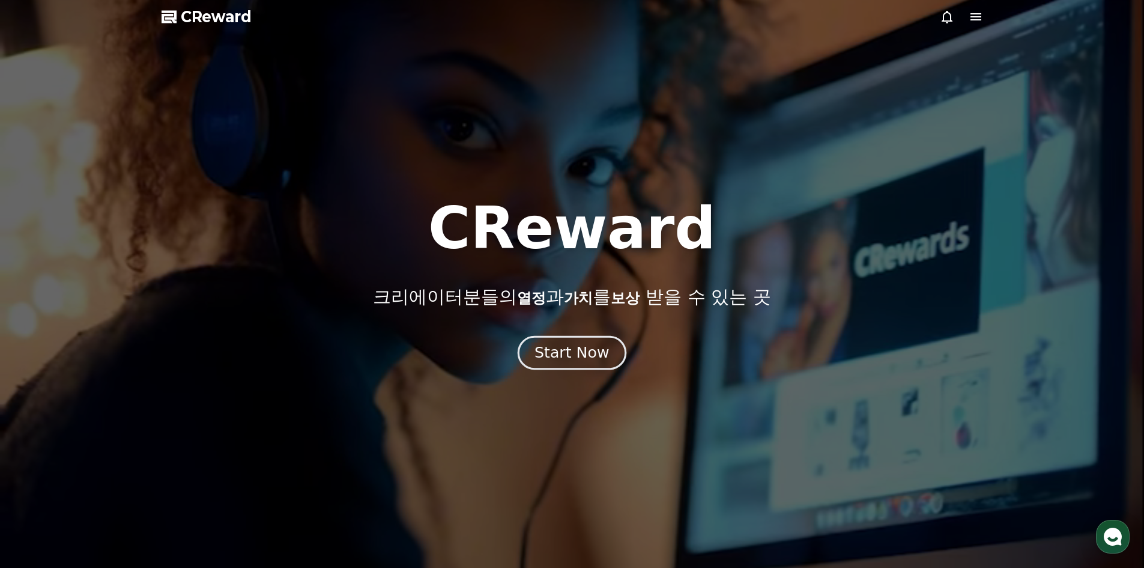
click at [596, 356] on div "Start Now" at bounding box center [572, 352] width 74 height 20
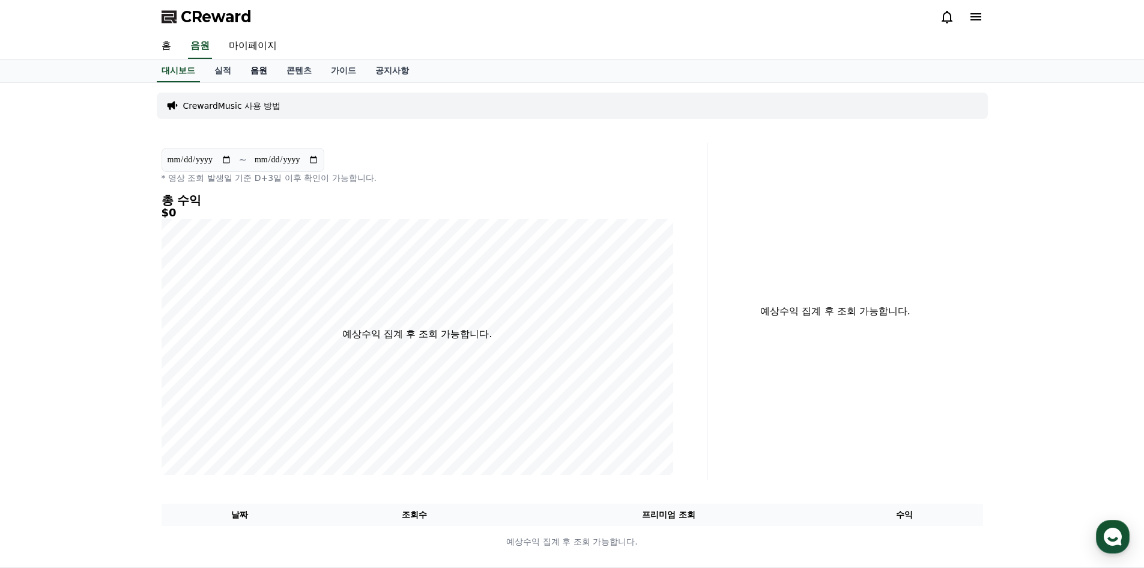
click at [261, 72] on link "음원" at bounding box center [259, 70] width 36 height 23
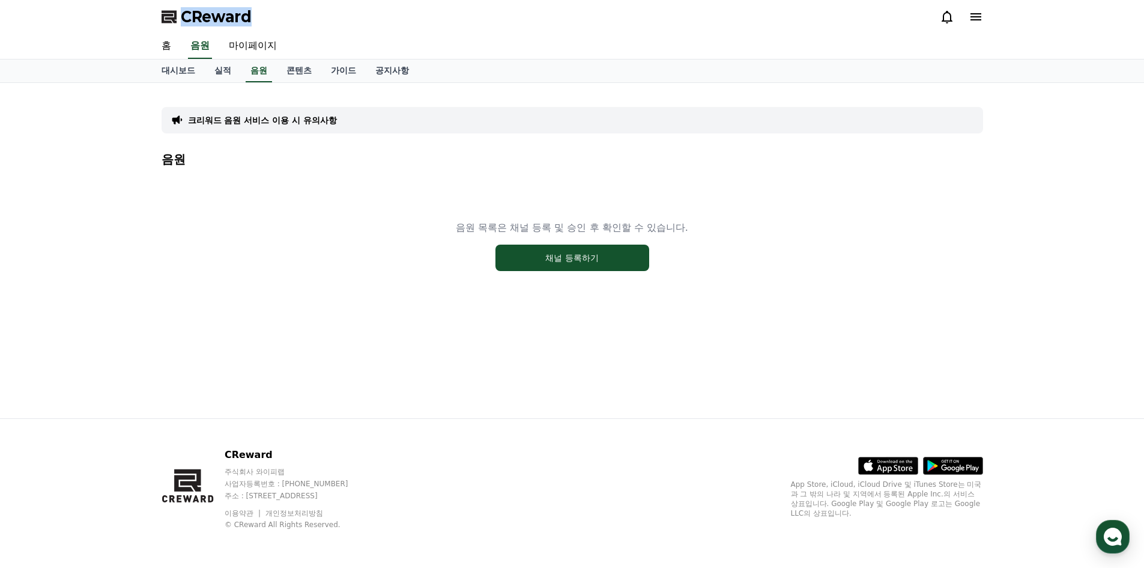
drag, startPoint x: 279, startPoint y: 18, endPoint x: 185, endPoint y: 18, distance: 93.7
click at [185, 18] on div "CReward" at bounding box center [572, 17] width 841 height 34
copy span "CReward"
